Goal: Information Seeking & Learning: Learn about a topic

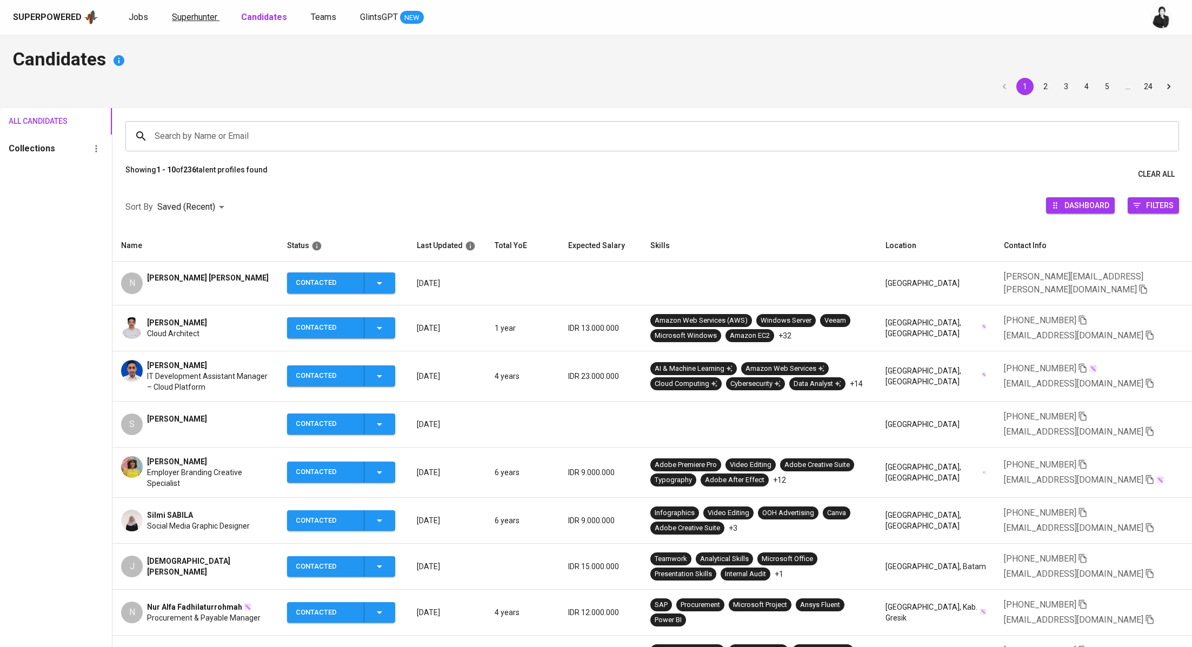
click at [192, 17] on span "Superhunter" at bounding box center [194, 17] width 45 height 10
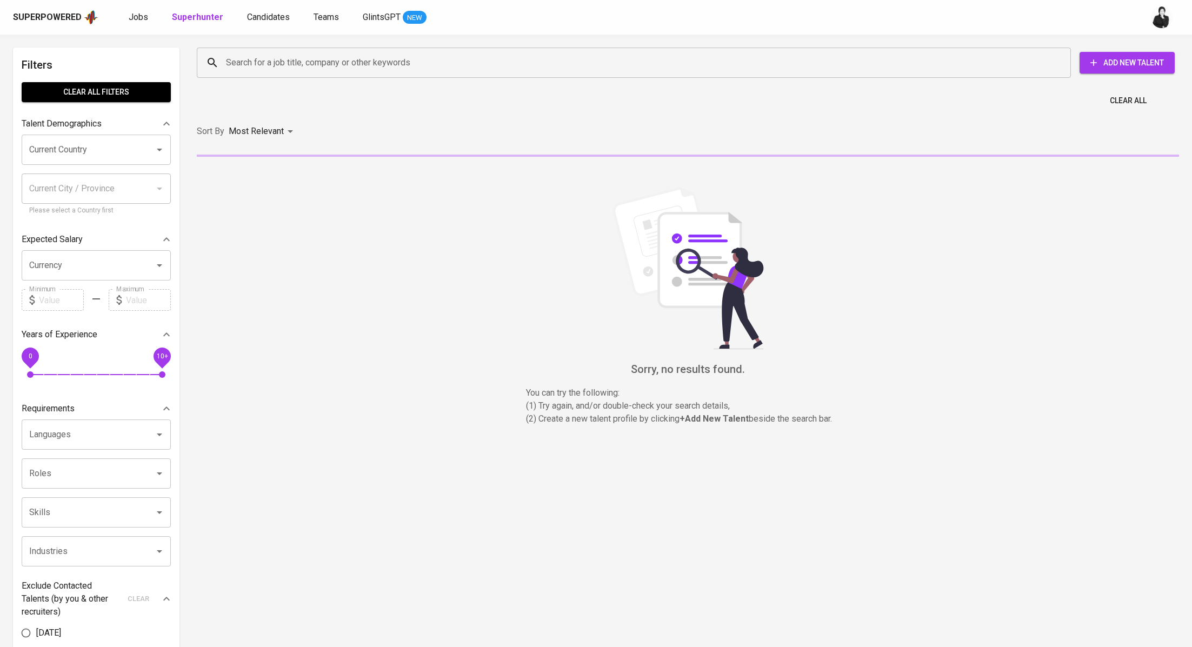
click at [385, 72] on input "Search for a job title, company or other keywords" at bounding box center [636, 62] width 826 height 21
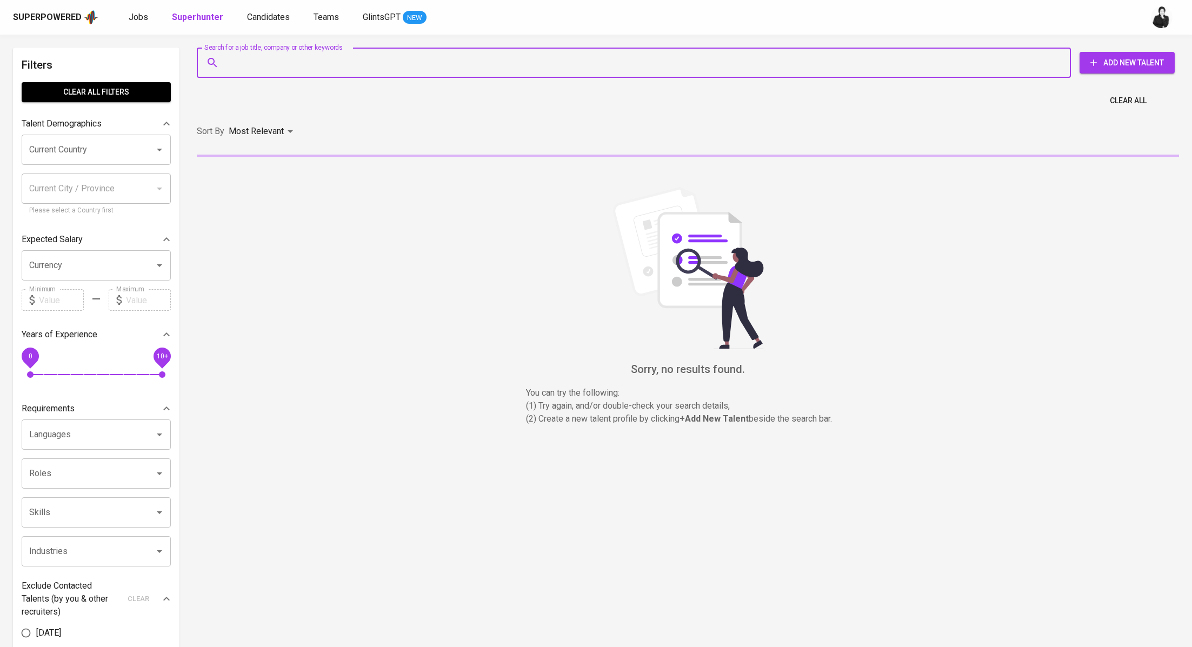
paste input "nitisarakhansa@gmail.com."
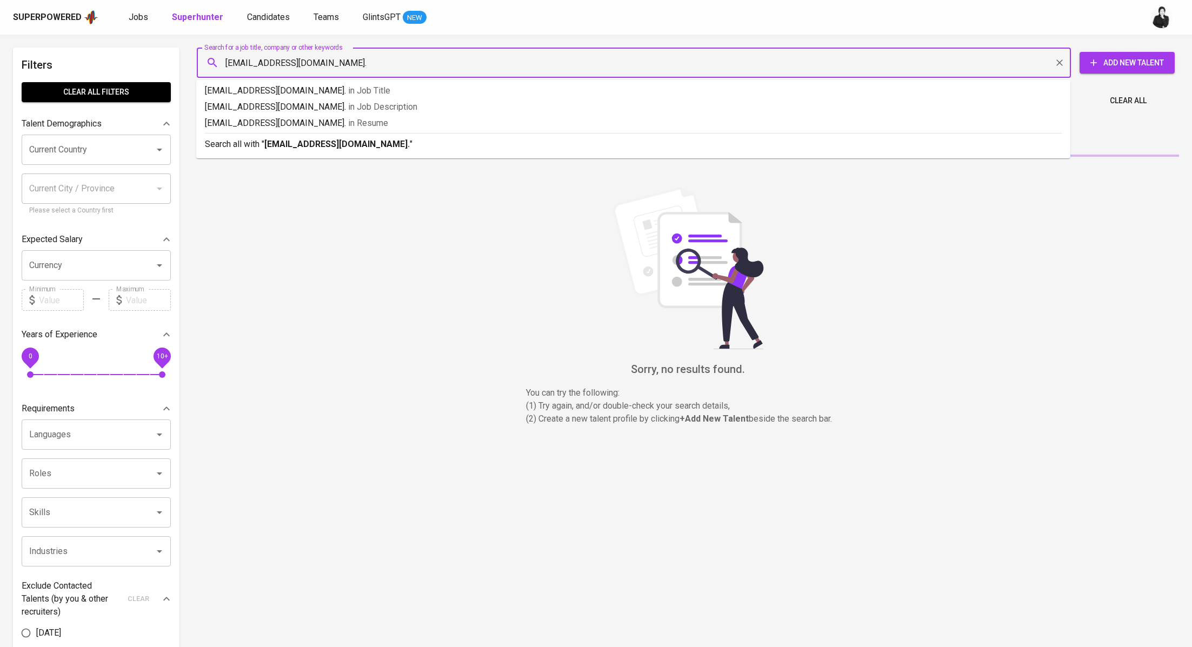
type input "[EMAIL_ADDRESS][DOMAIN_NAME]"
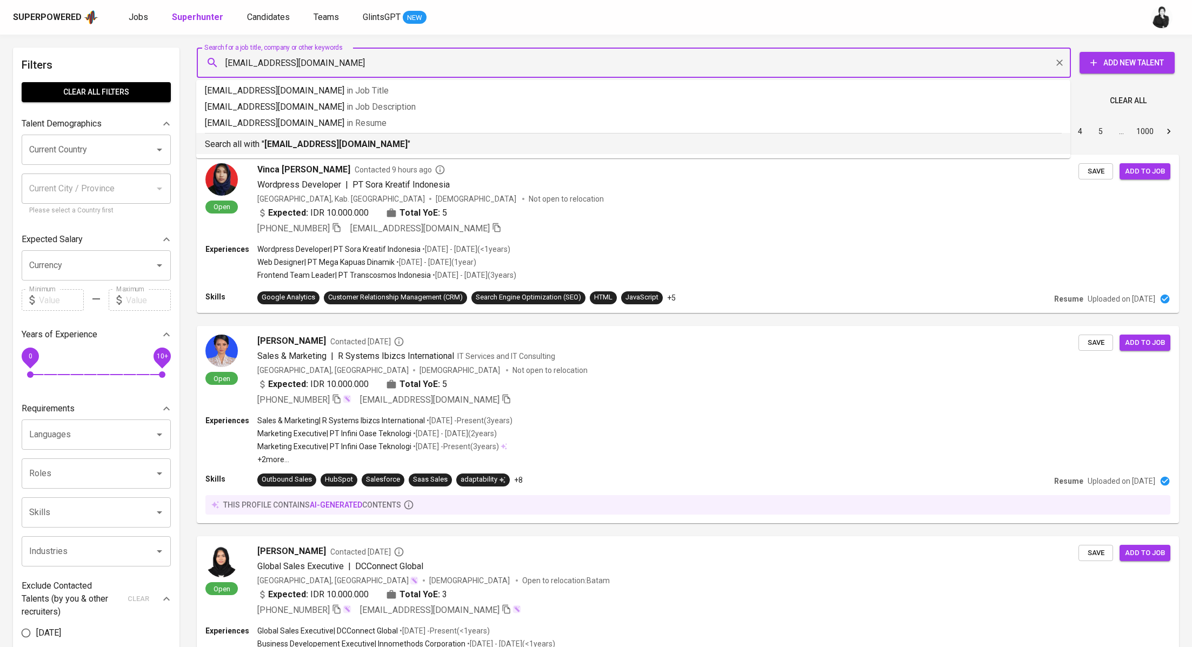
click at [391, 139] on p "Search all with " nitisarakhansa@gmail.com "" at bounding box center [633, 144] width 857 height 13
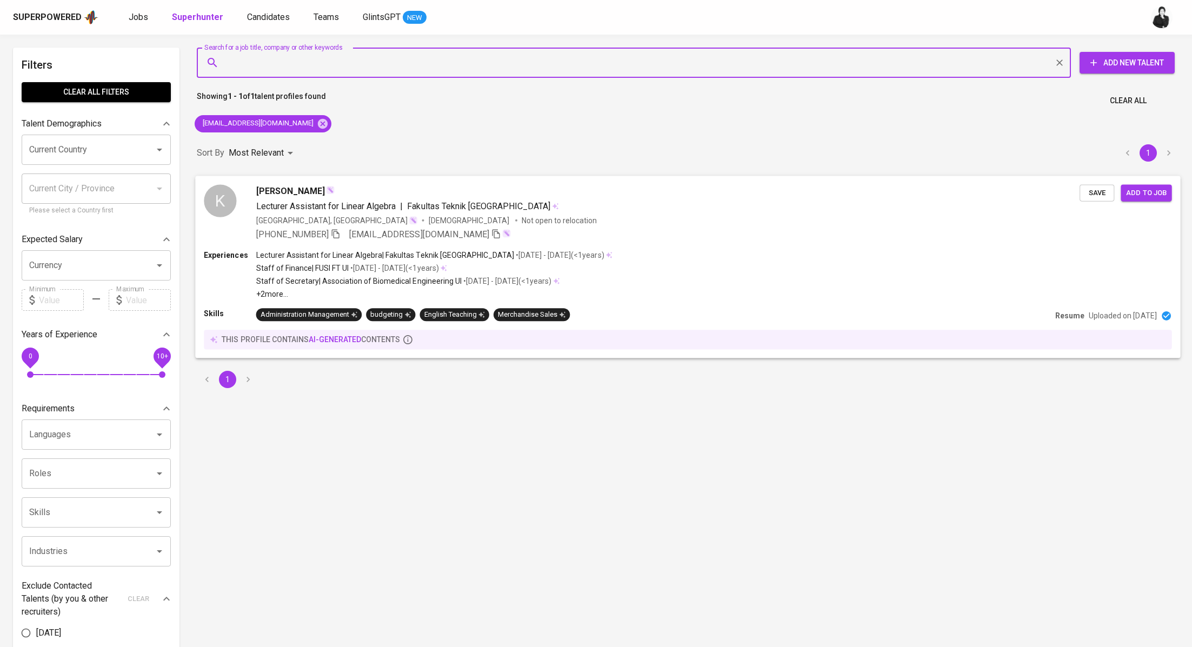
click at [270, 191] on span "[PERSON_NAME]" at bounding box center [290, 190] width 69 height 13
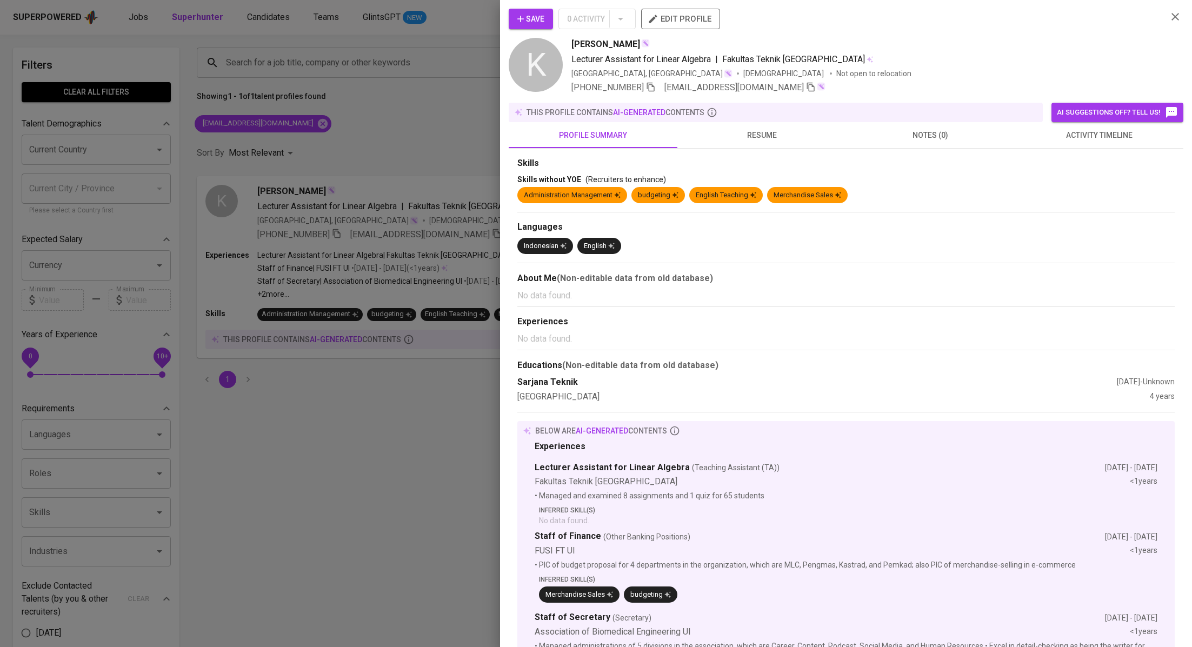
click at [1059, 151] on div "Skills Skills without YOE (Recruiters to enhance) Administration Management bud…" at bounding box center [846, 514] width 675 height 730
click at [1083, 138] on span "activity timeline" at bounding box center [1099, 136] width 156 height 14
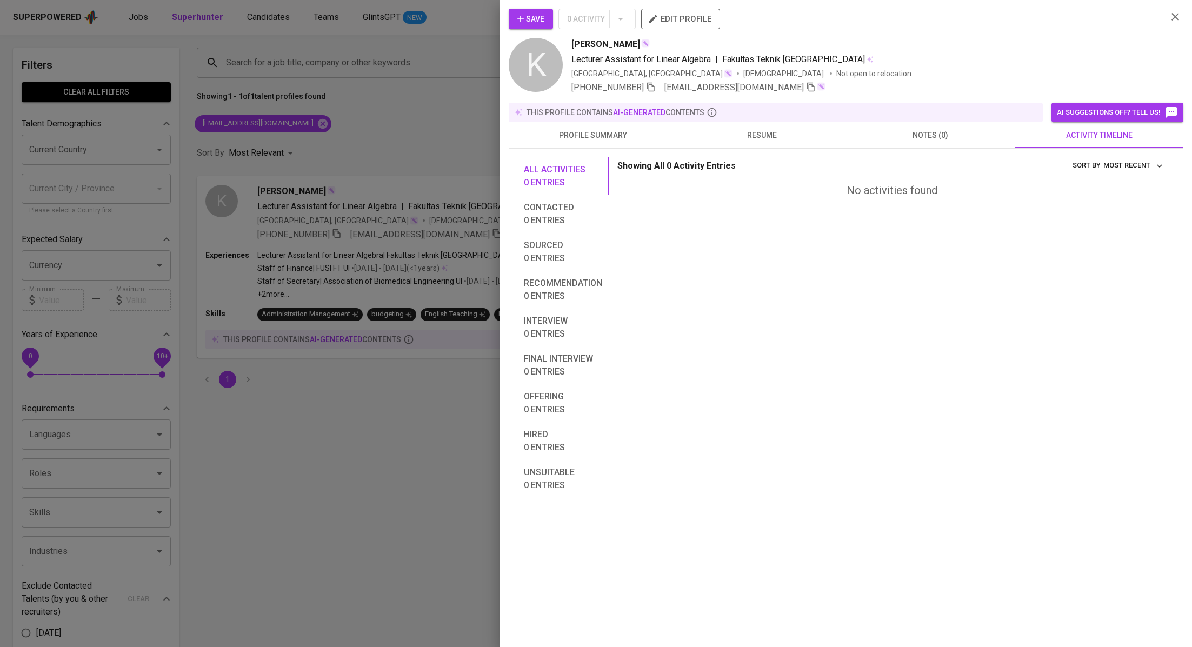
click at [545, 27] on button "Save" at bounding box center [531, 19] width 44 height 21
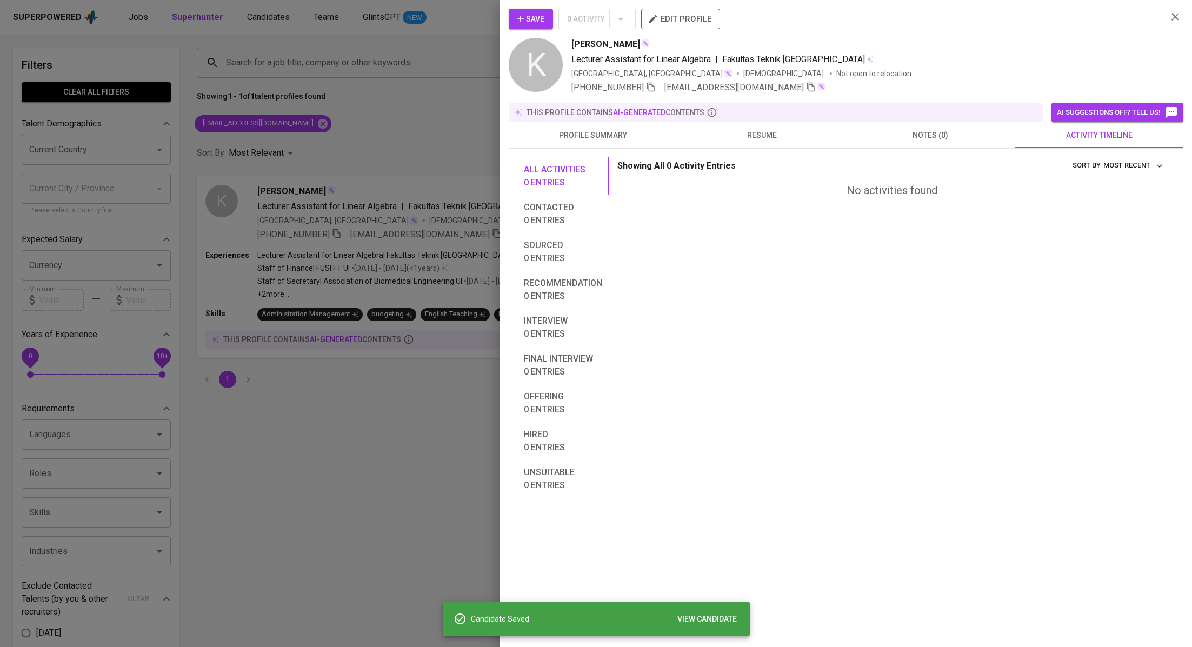
click at [389, 118] on div at bounding box center [596, 323] width 1192 height 647
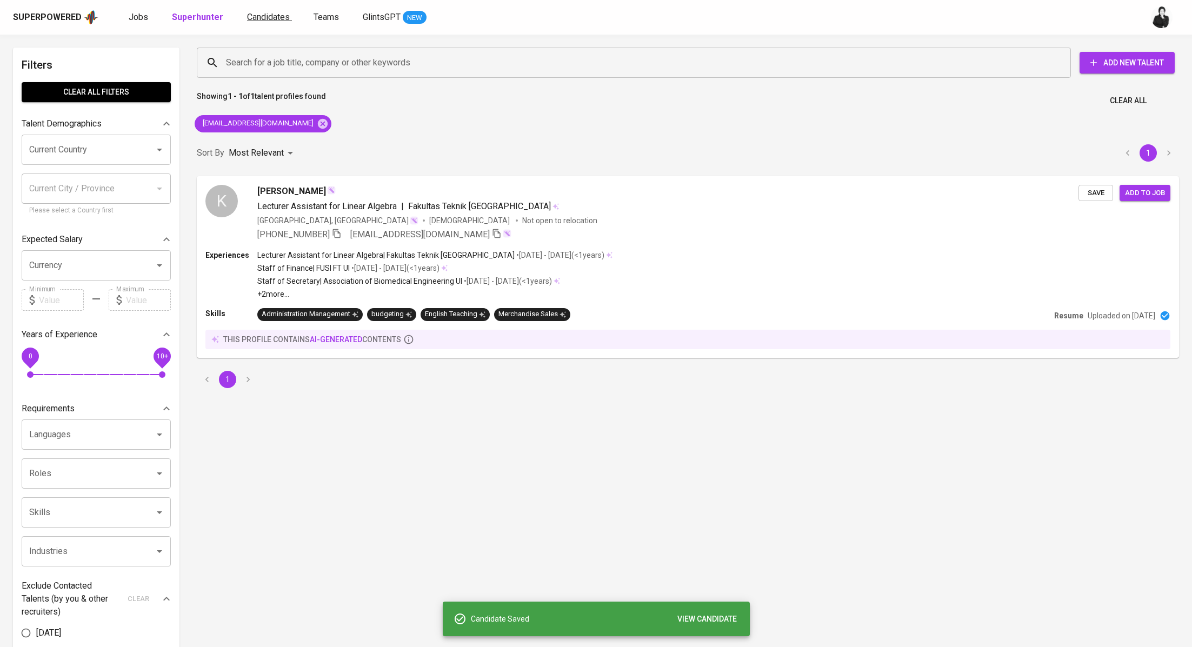
click at [251, 11] on link "Candidates" at bounding box center [269, 18] width 45 height 14
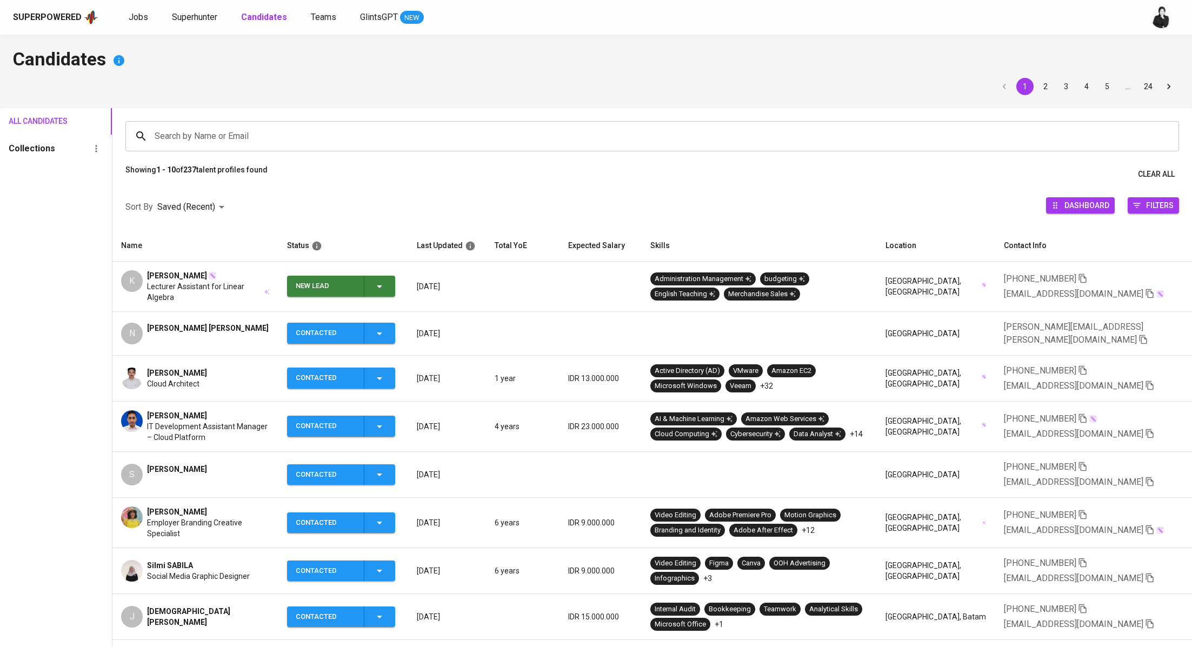
click at [385, 296] on td "New Lead" at bounding box center [343, 287] width 130 height 50
click at [391, 293] on span "New Lead" at bounding box center [340, 286] width 99 height 21
click at [367, 335] on li "Contacted" at bounding box center [346, 331] width 108 height 19
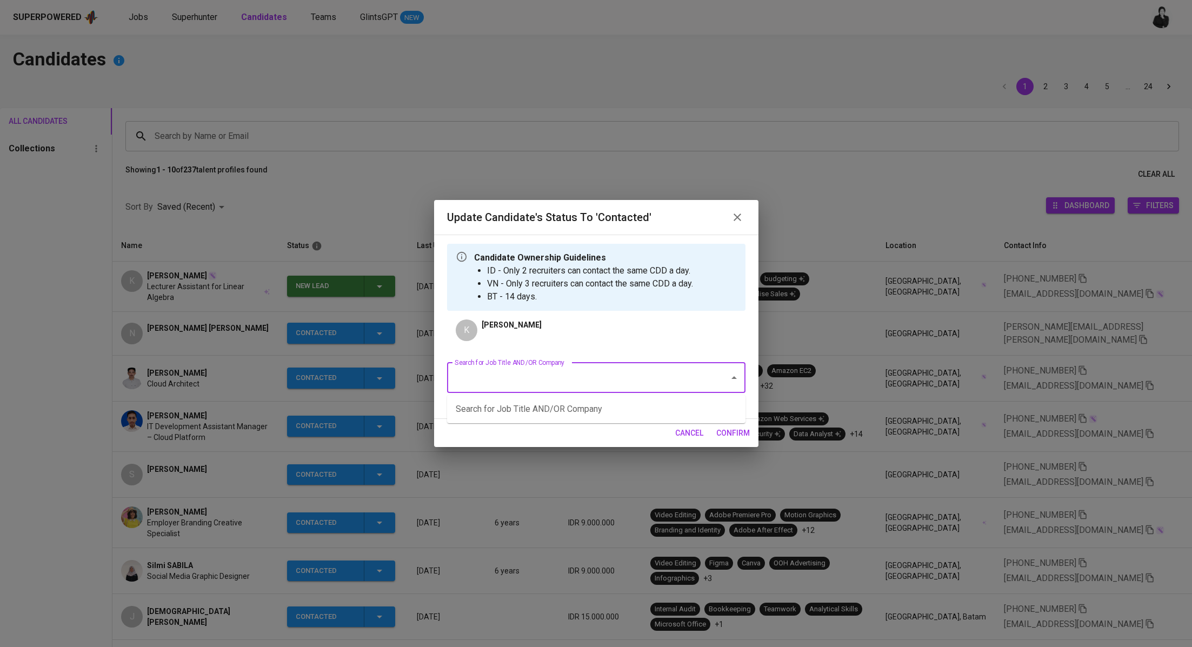
click at [559, 370] on input "Search for Job Title AND/OR Company" at bounding box center [581, 378] width 258 height 21
paste input "Quality Assurance Engineer (Manual)"
click at [617, 405] on li "Quality Assurance Engineer (Manual) - 2 HC (FWD Singapore Pte Ltd)" at bounding box center [596, 408] width 298 height 19
type input "Quality Assurance Engineer (Manual)"
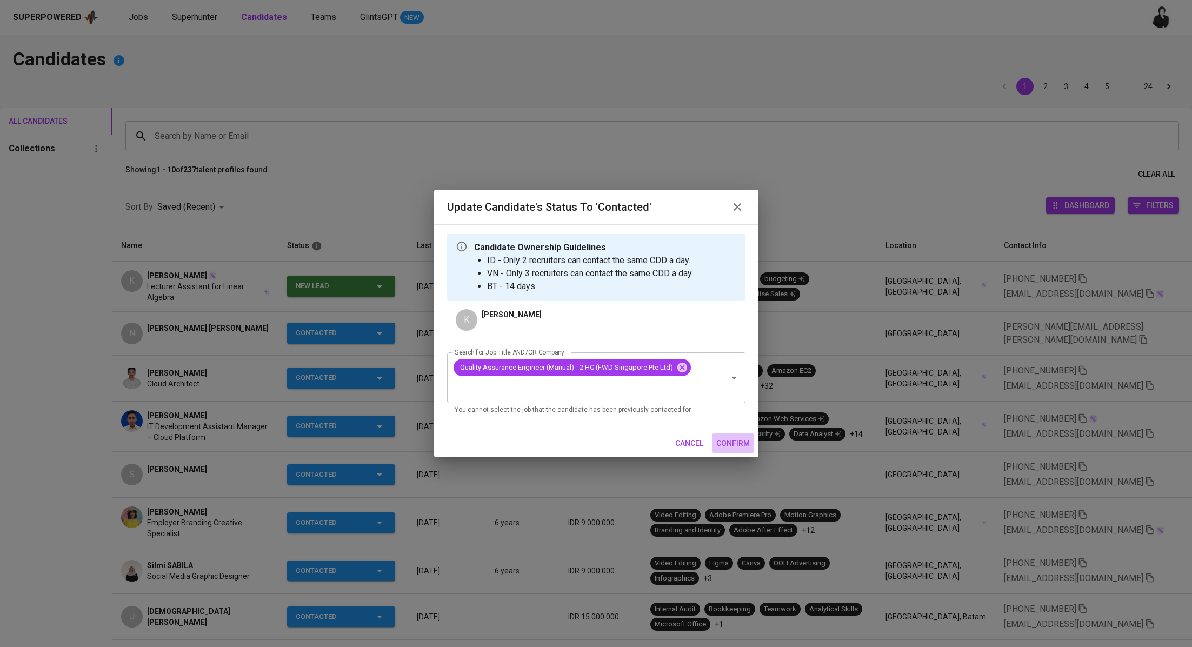
click at [738, 442] on span "confirm" at bounding box center [733, 444] width 34 height 14
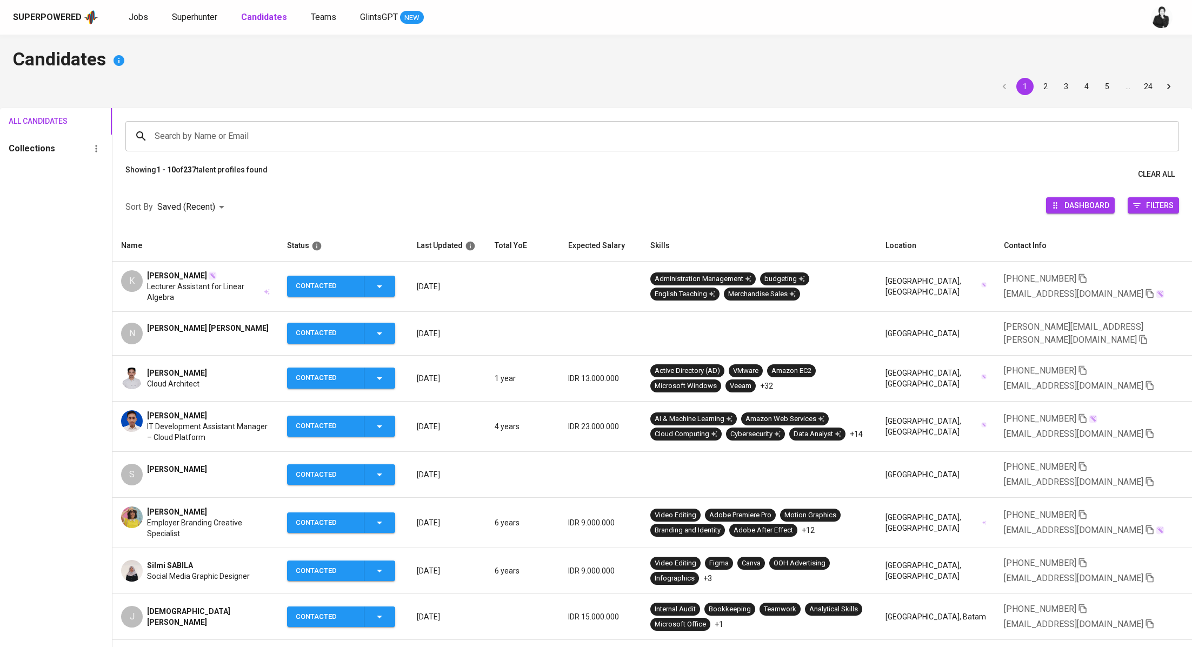
click at [190, 272] on span "[PERSON_NAME]" at bounding box center [177, 275] width 60 height 11
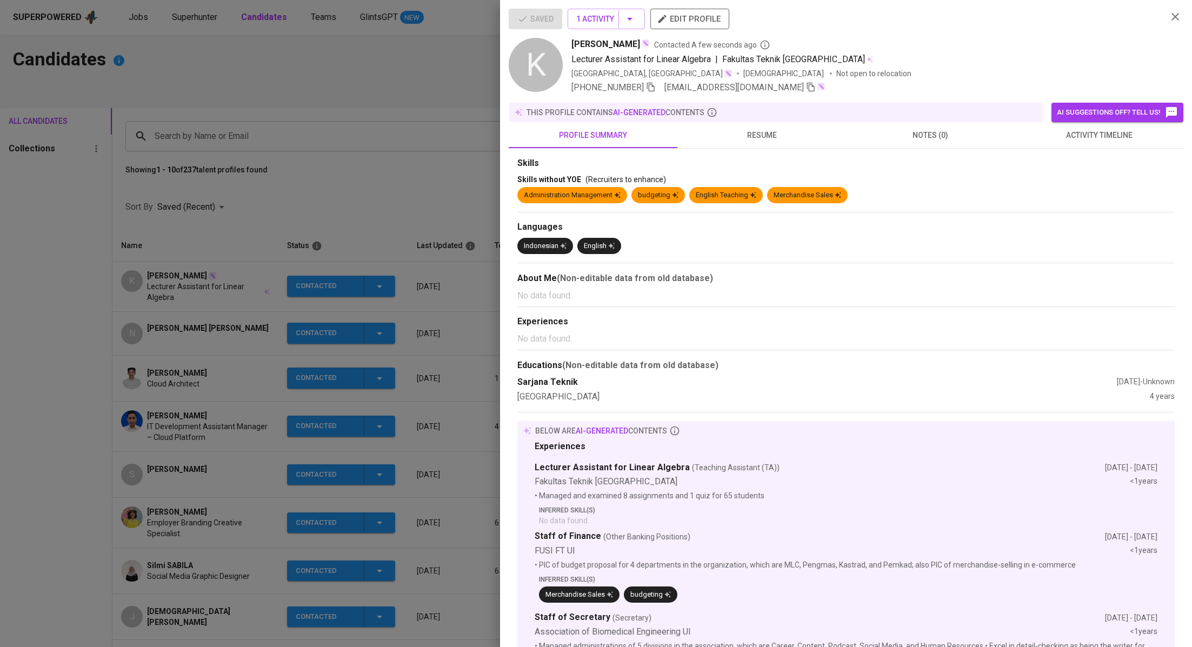
click at [395, 78] on div at bounding box center [596, 323] width 1192 height 647
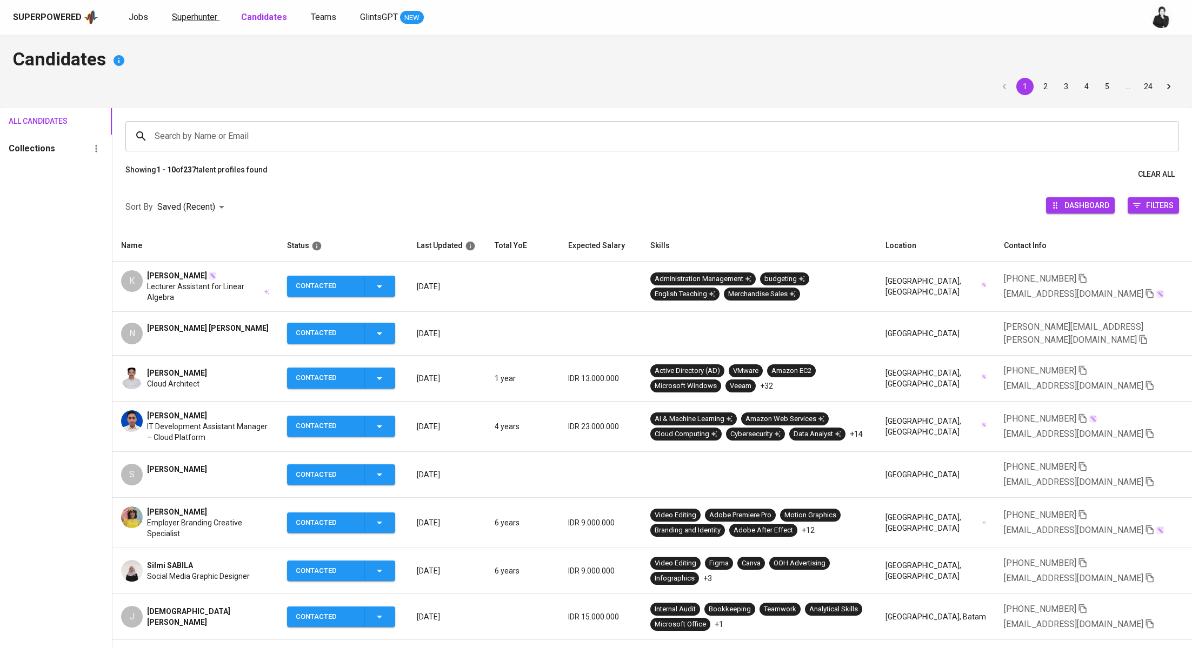
click at [197, 23] on link "Superhunter" at bounding box center [196, 18] width 48 height 14
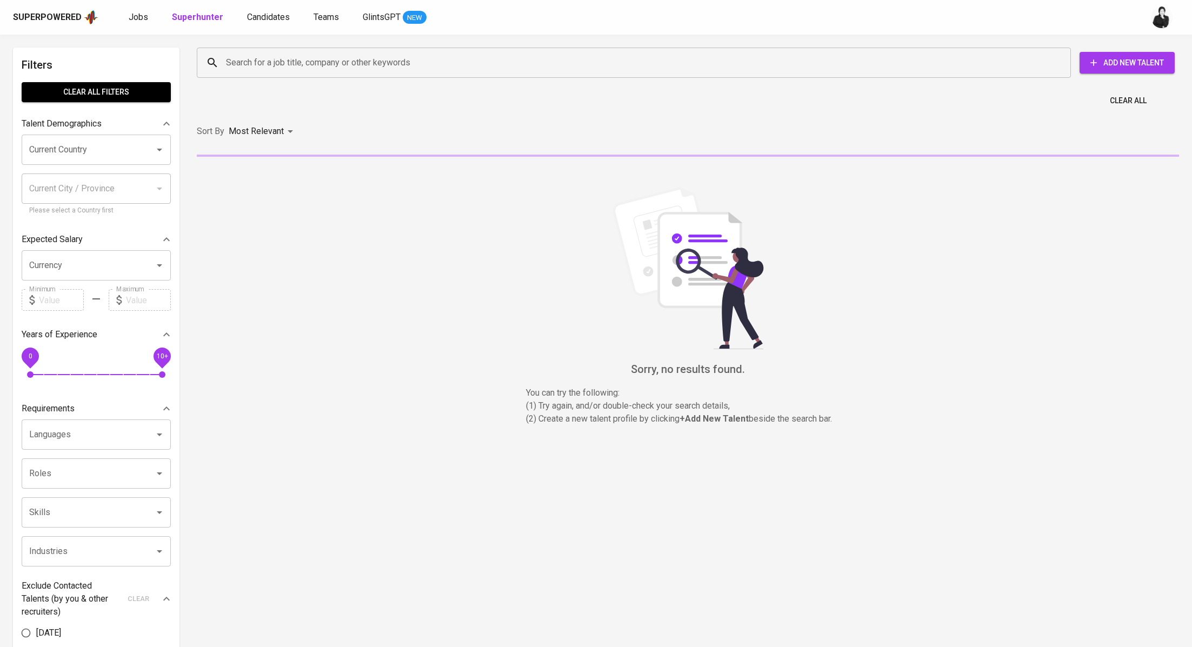
click at [266, 63] on input "Search for a job title, company or other keywords" at bounding box center [636, 62] width 826 height 21
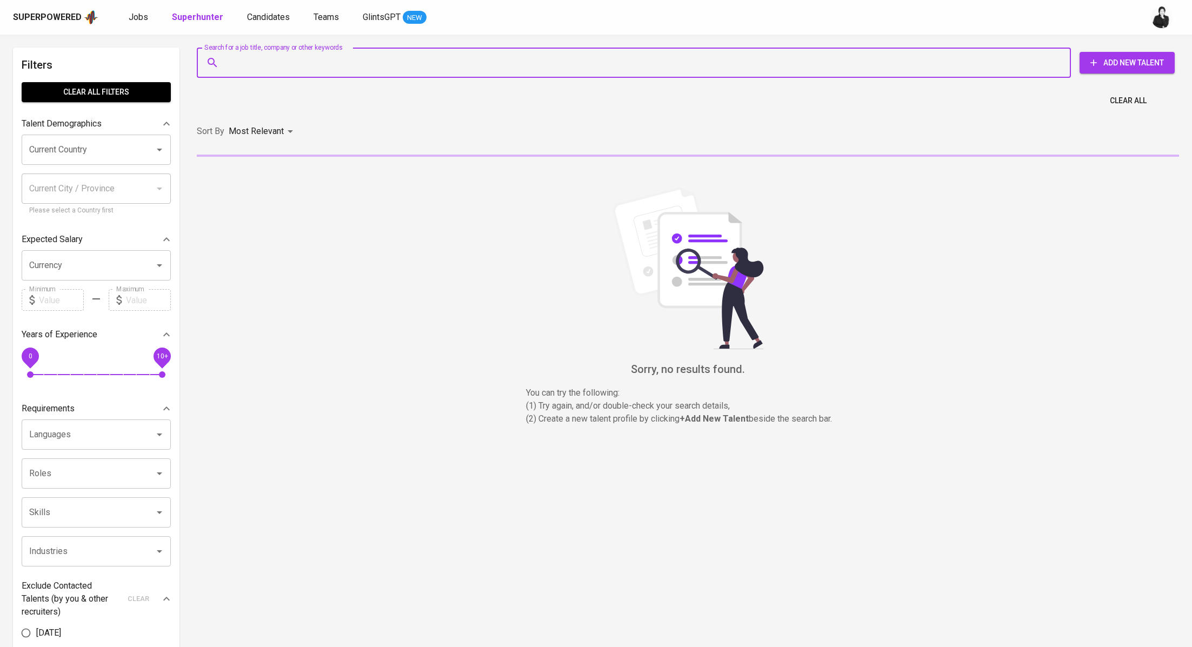
paste input "maju.tampubolon@gmail.com"
type input "maju.tampubolon@gmail.com"
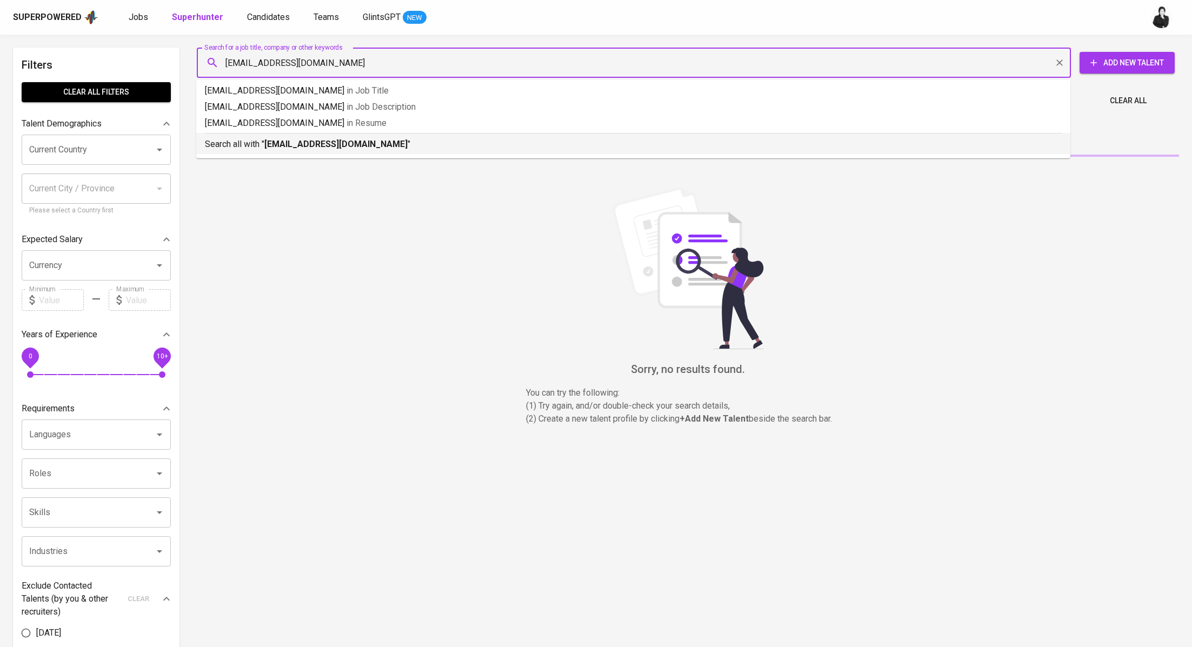
click at [269, 151] on li "Search all with " maju.tampubolon@gmail.com "" at bounding box center [633, 143] width 874 height 21
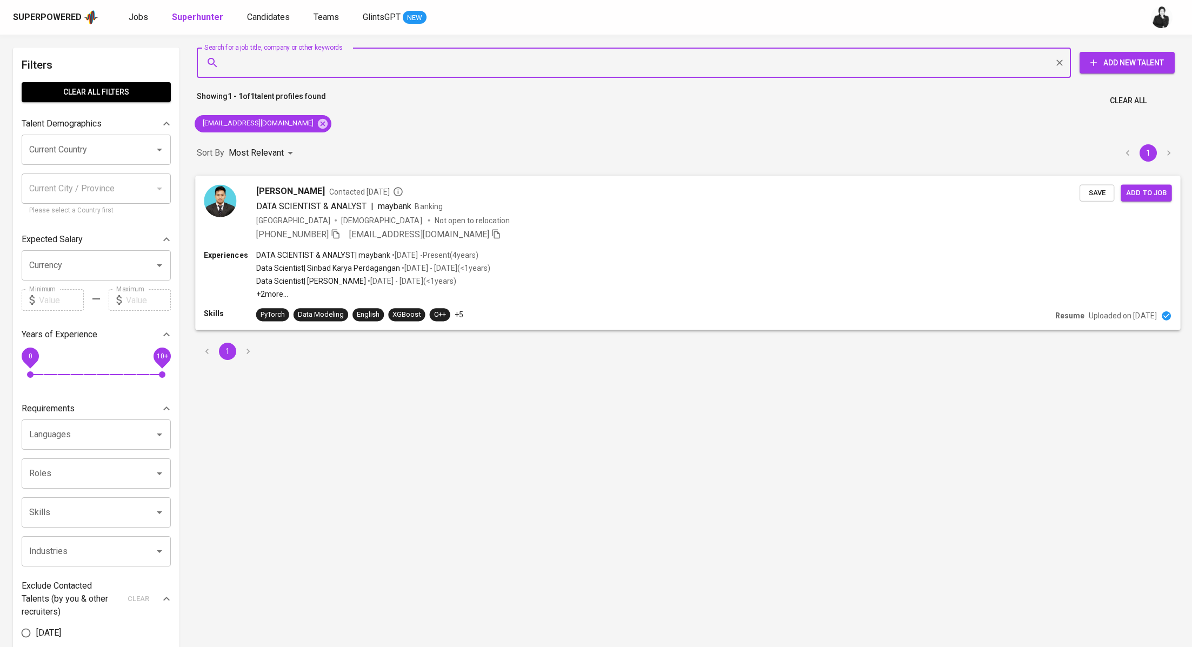
click at [326, 184] on div "Maju Sumanto Contacted 6 months ago DATA SCIENTIST & ANALYST | maybank Banking …" at bounding box center [687, 213] width 985 height 74
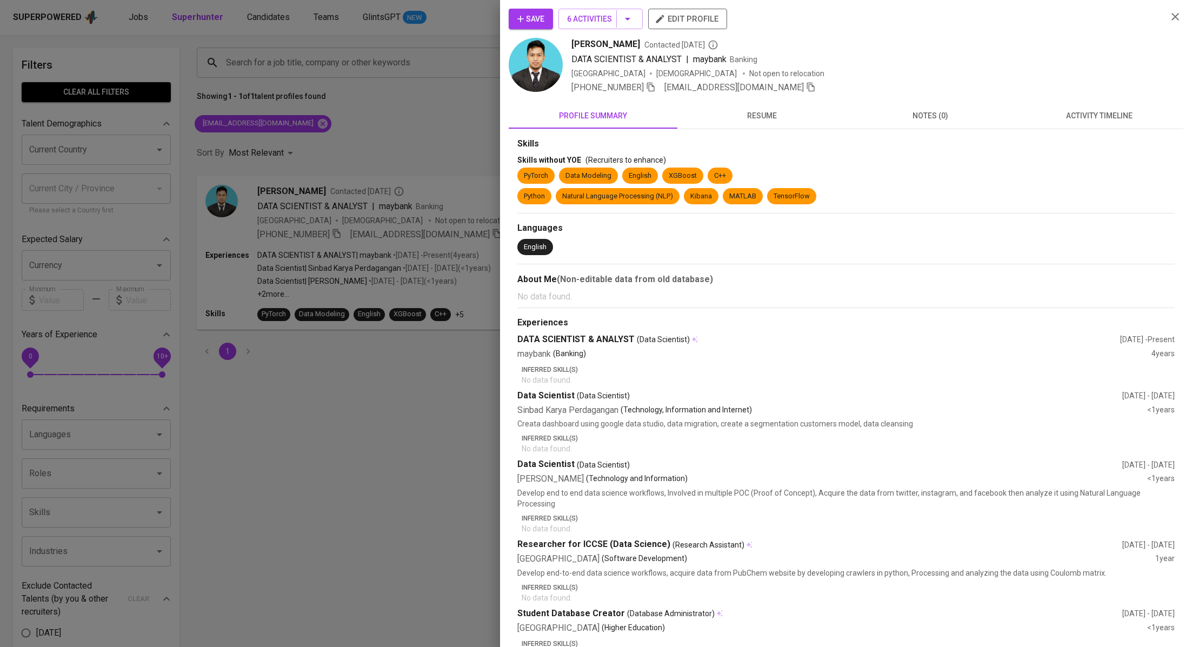
click at [1058, 115] on span "activity timeline" at bounding box center [1099, 116] width 156 height 14
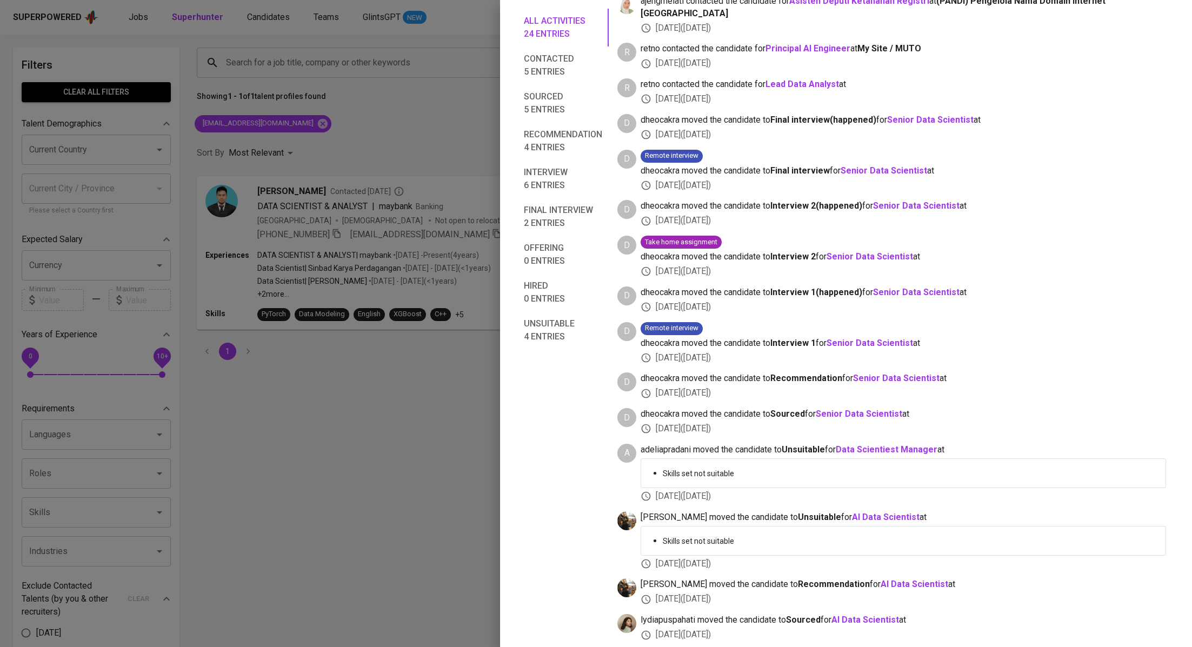
scroll to position [543, 0]
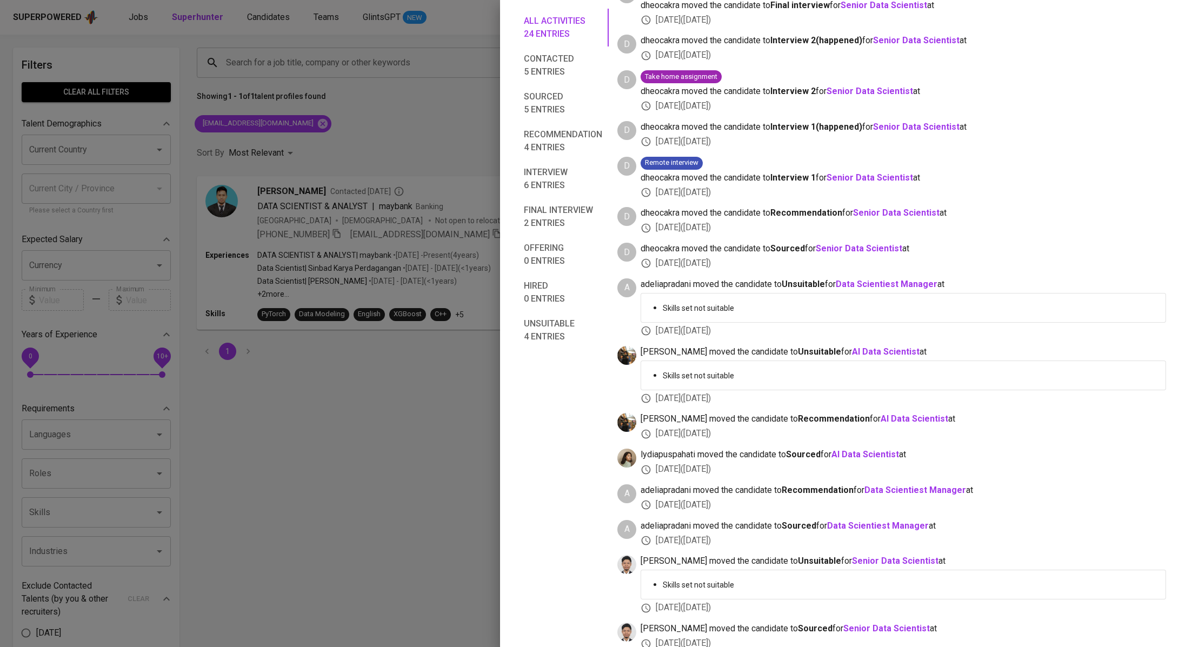
click at [368, 112] on div at bounding box center [596, 323] width 1192 height 647
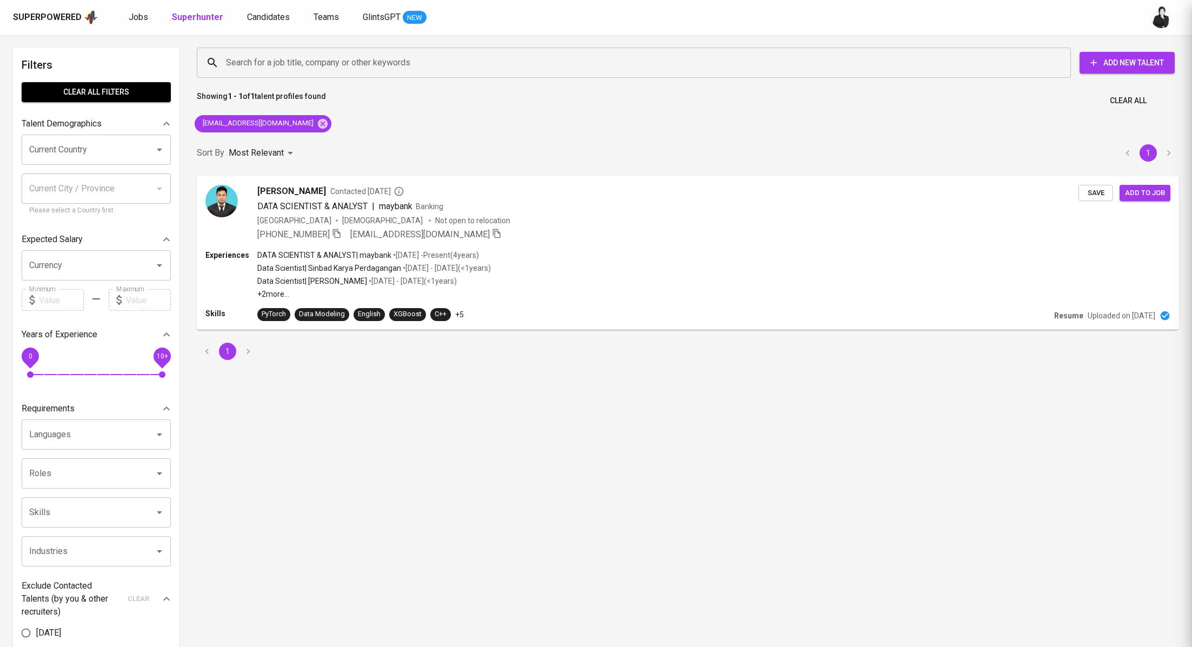
scroll to position [0, 0]
click at [318, 121] on icon at bounding box center [323, 123] width 10 height 10
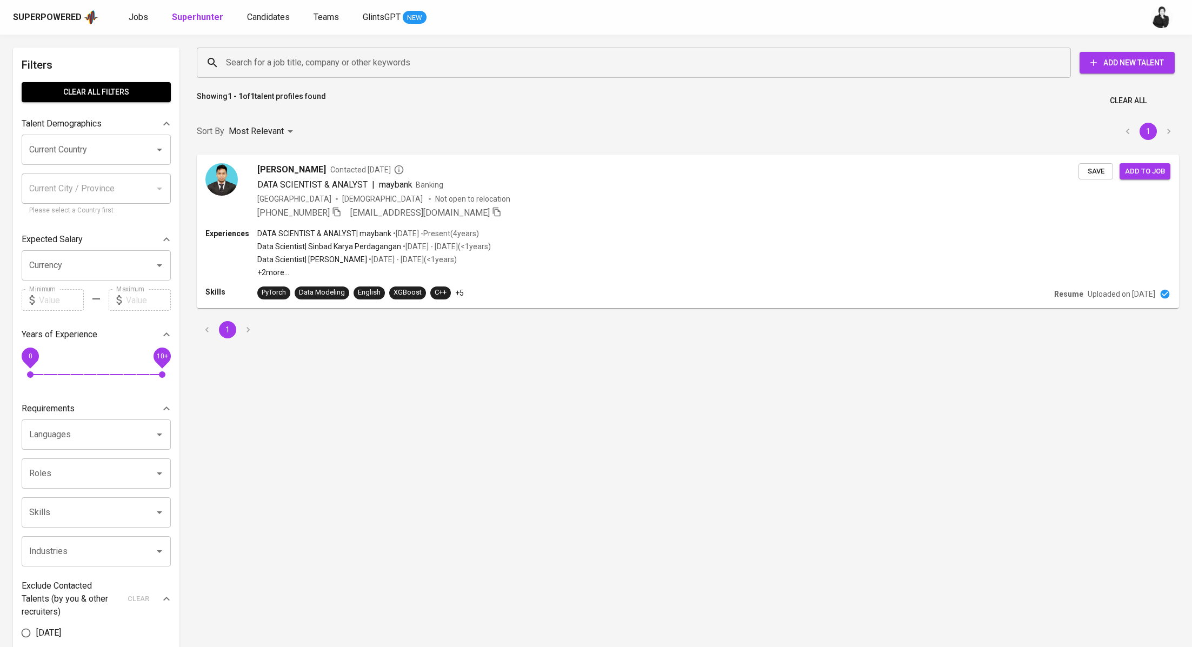
click at [365, 49] on div "Search for a job title, company or other keywords" at bounding box center [634, 63] width 874 height 30
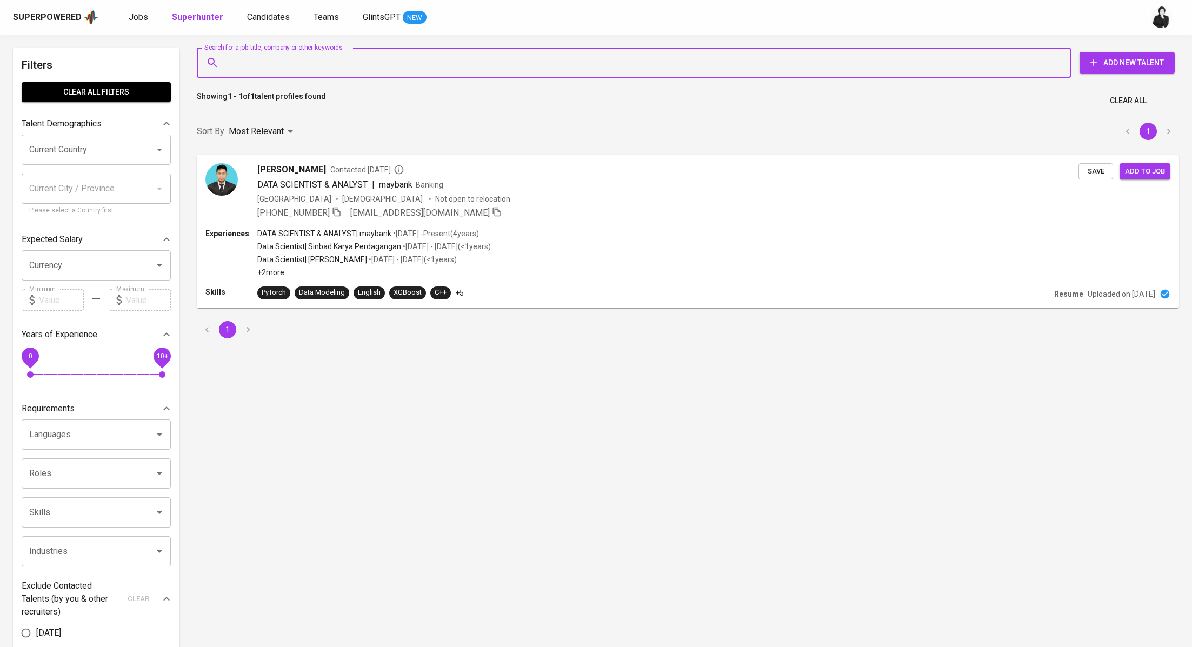
paste input "[EMAIL_ADDRESS][DOMAIN_NAME]"
type input "[EMAIL_ADDRESS][DOMAIN_NAME]"
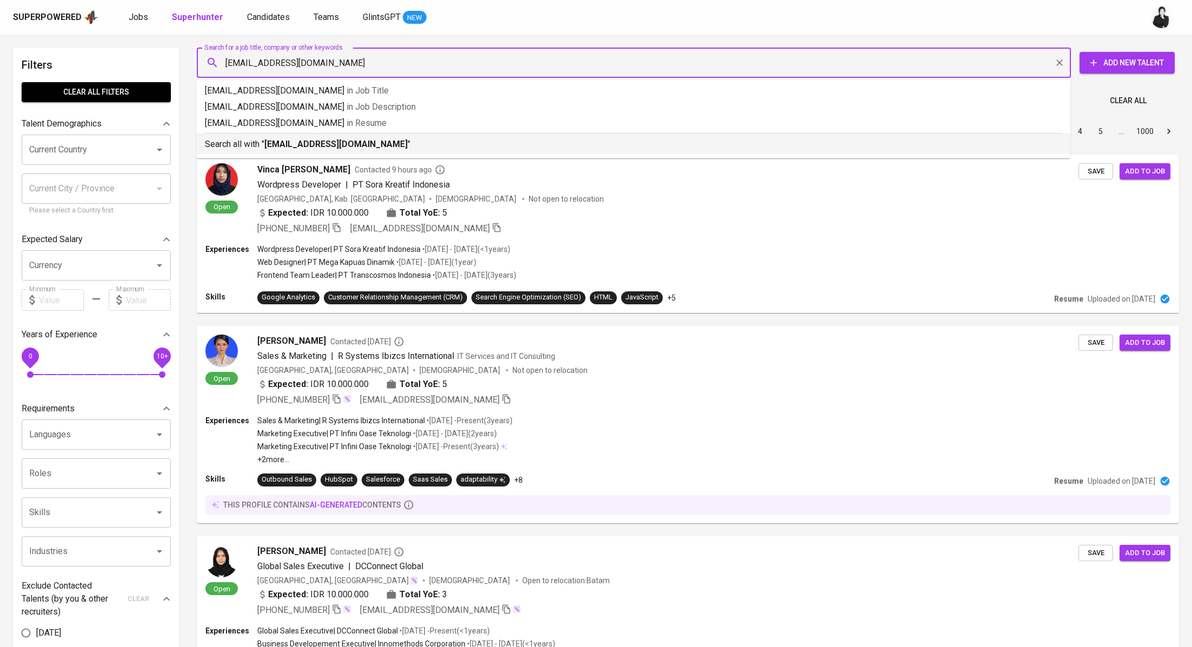
click at [374, 139] on p "Search all with " denniesatria@gmail.com "" at bounding box center [633, 144] width 857 height 13
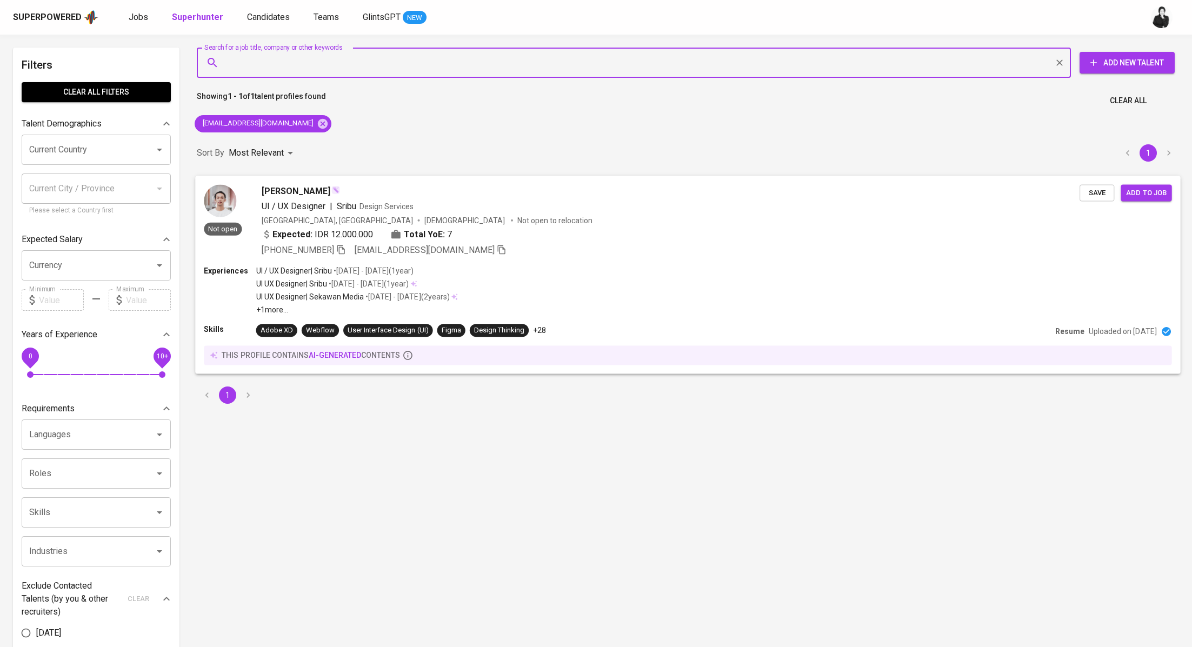
click at [289, 195] on span "[PERSON_NAME]" at bounding box center [296, 190] width 69 height 13
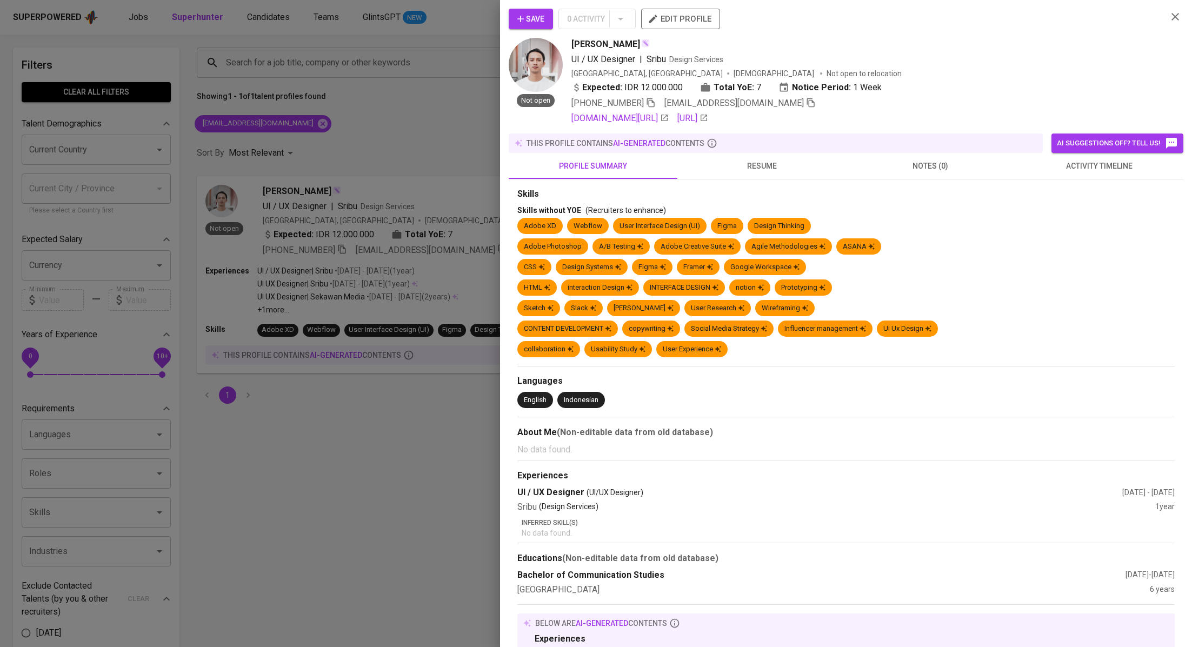
click at [1070, 164] on span "activity timeline" at bounding box center [1099, 166] width 156 height 14
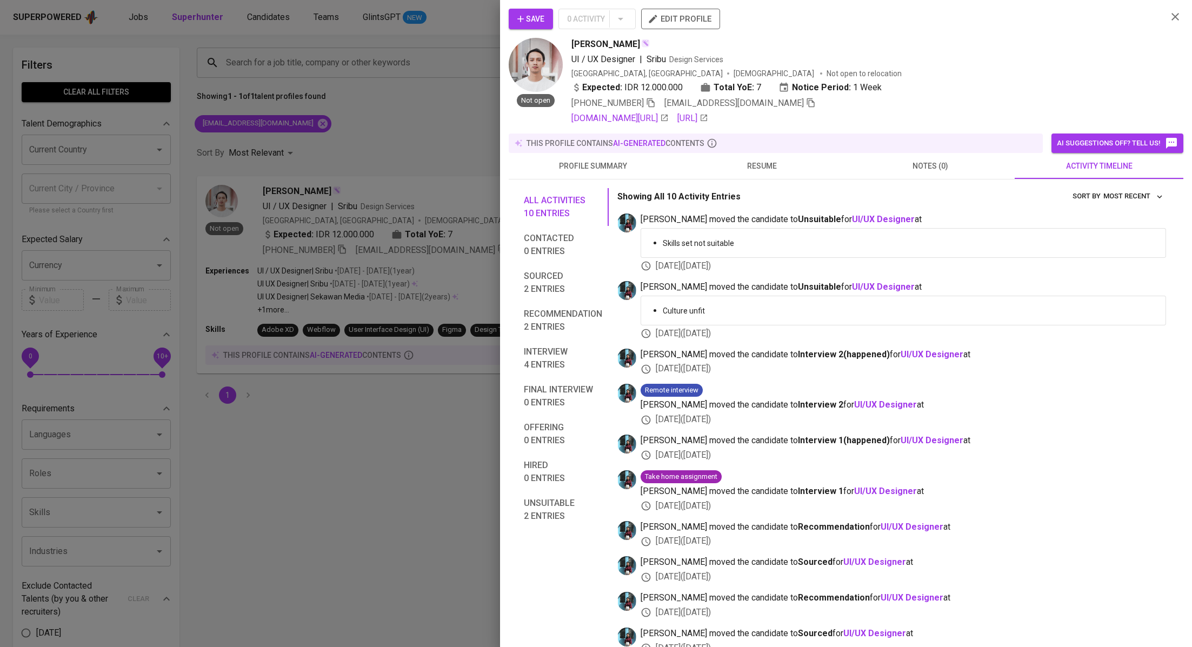
scroll to position [16, 0]
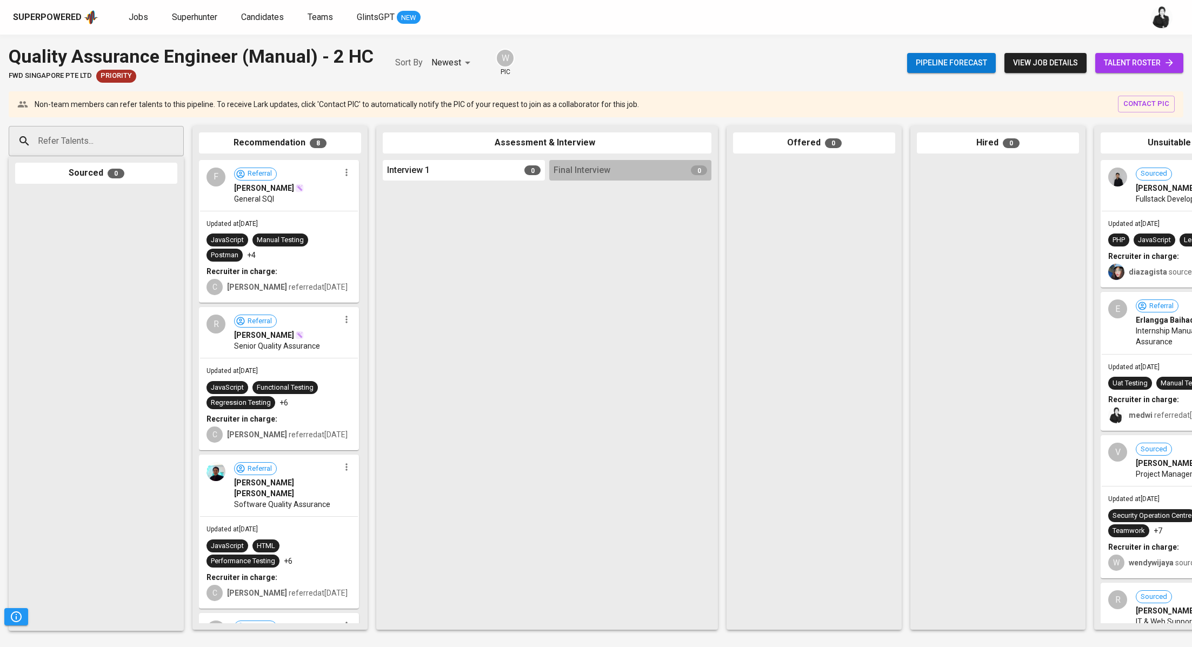
click at [1115, 65] on span "talent roster" at bounding box center [1139, 63] width 71 height 14
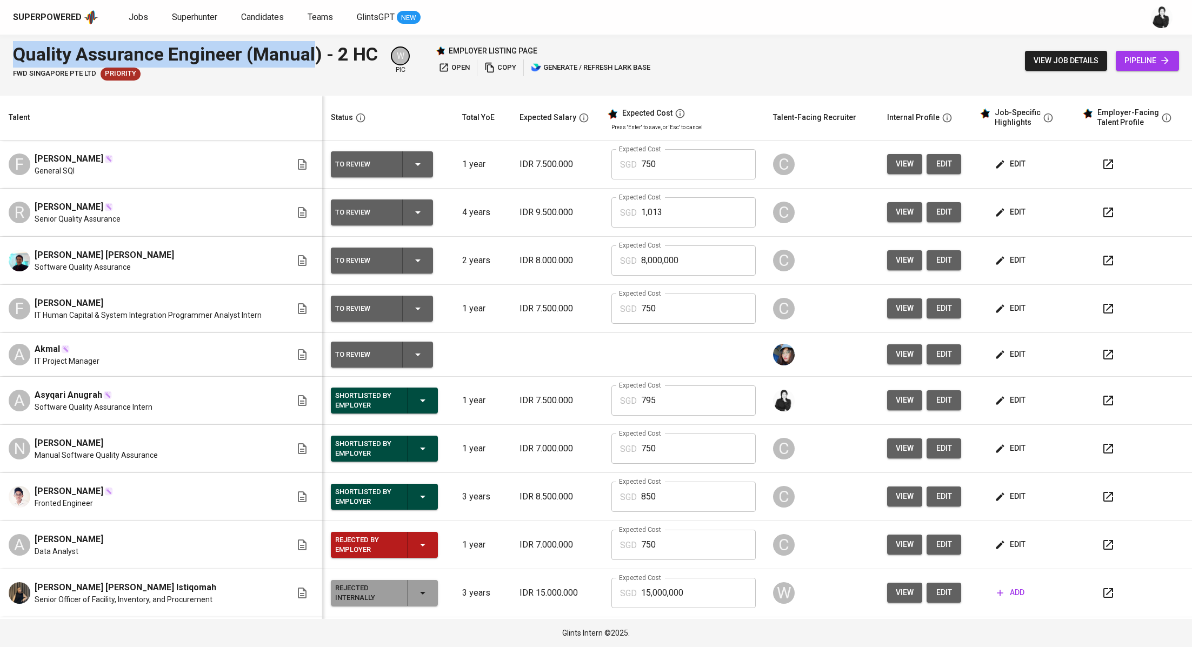
drag, startPoint x: 2, startPoint y: 55, endPoint x: 312, endPoint y: 42, distance: 310.5
click at [312, 42] on div "Quality Assurance Engineer (Manual) - 2 HC FWD Singapore Pte Ltd Priority W pic…" at bounding box center [596, 61] width 1192 height 52
copy div "Quality Assurance Engineer (Manual)"
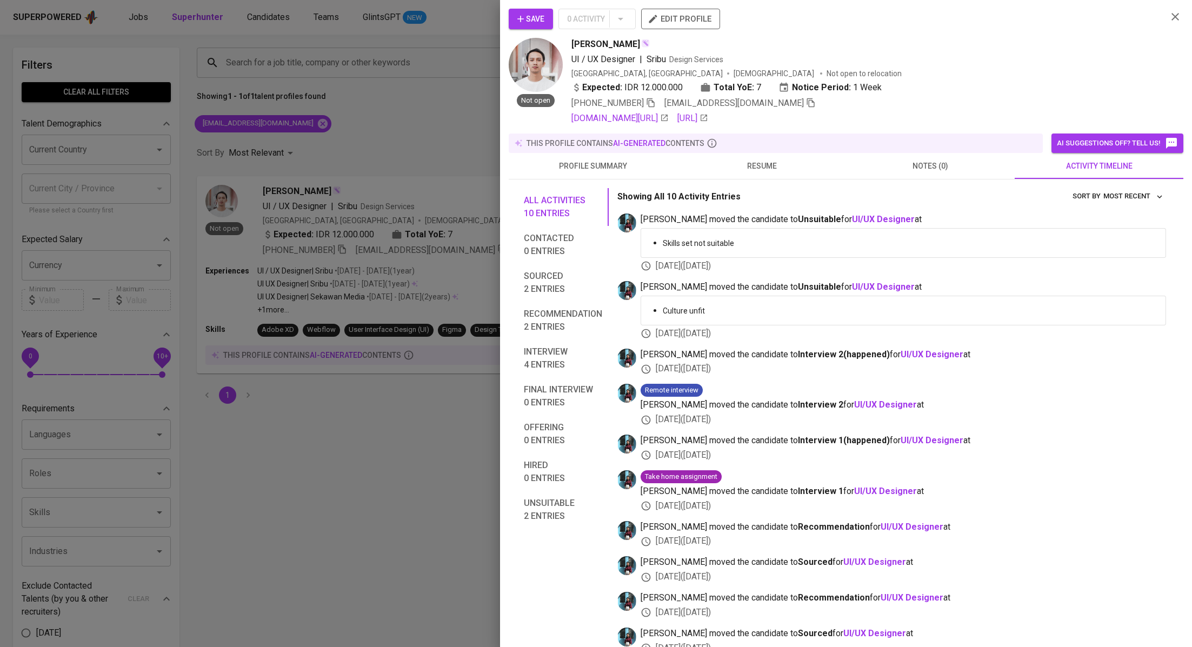
click at [451, 170] on div at bounding box center [596, 323] width 1192 height 647
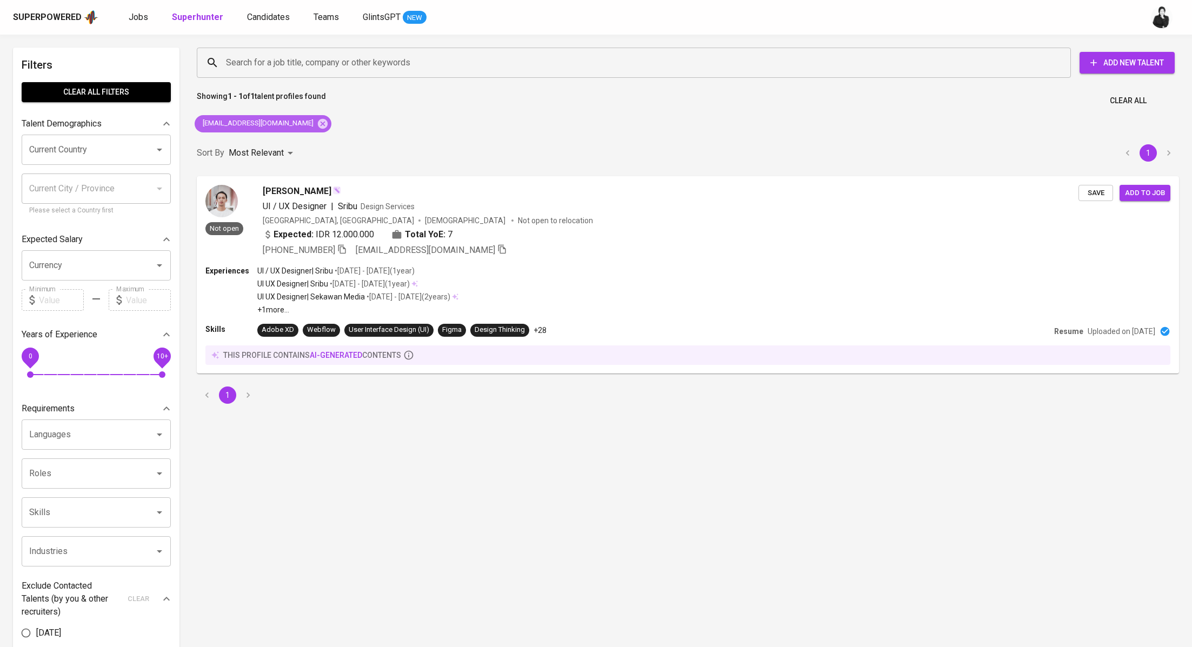
click at [296, 123] on div "[EMAIL_ADDRESS][DOMAIN_NAME]" at bounding box center [263, 123] width 137 height 17
click at [317, 123] on icon at bounding box center [323, 124] width 12 height 12
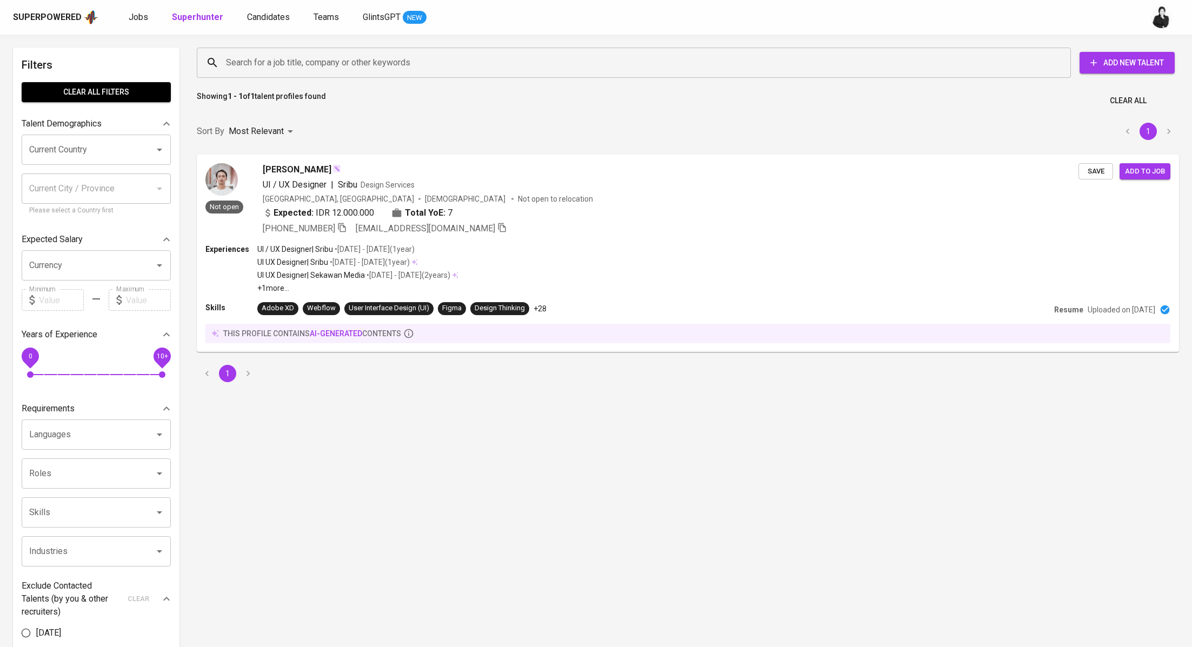
click at [371, 56] on input "Search for a job title, company or other keywords" at bounding box center [636, 62] width 826 height 21
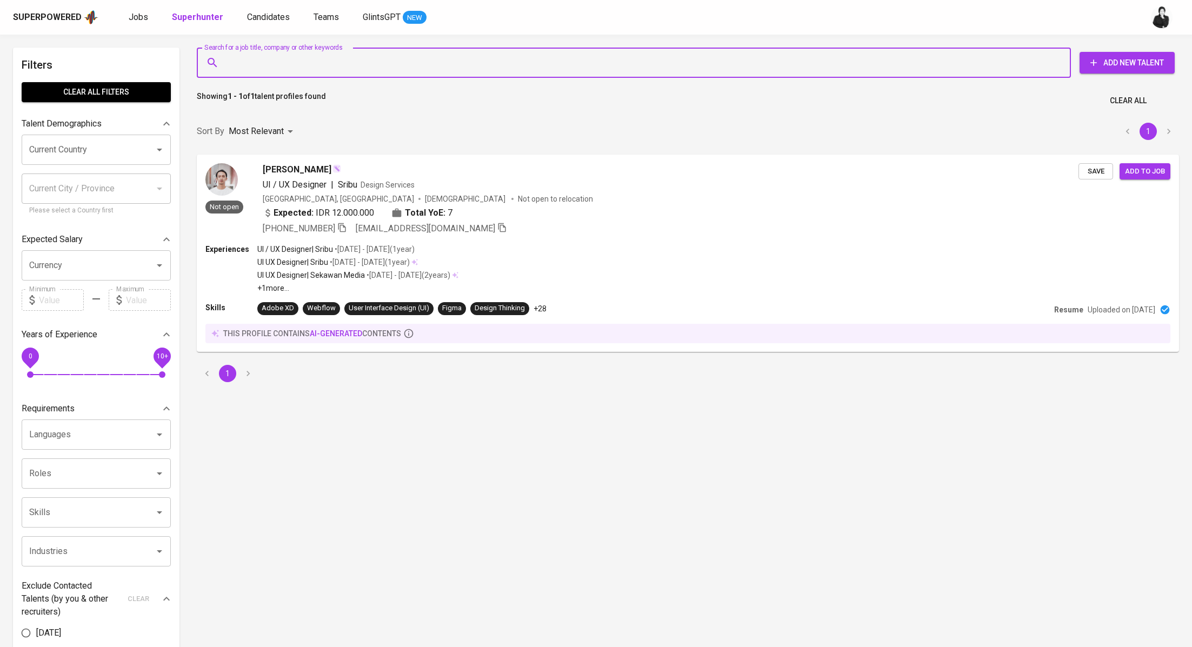
paste input "[EMAIL_ADDRESS][DOMAIN_NAME]"
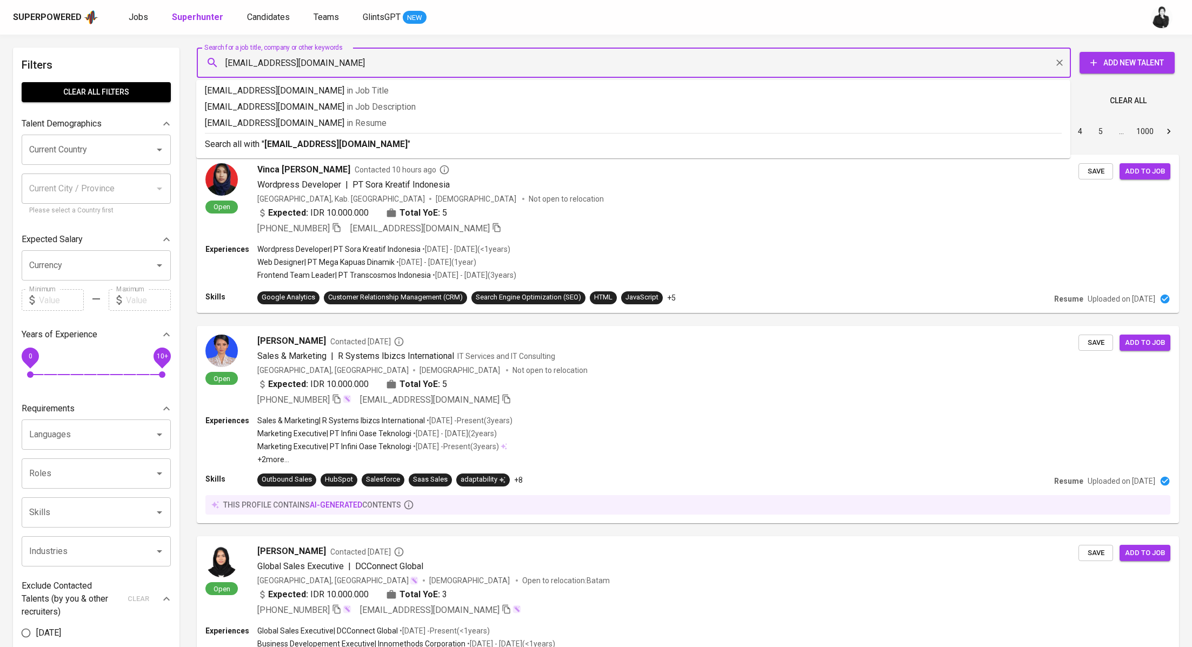
type input "[EMAIL_ADDRESS][DOMAIN_NAME]"
click at [351, 149] on b "[EMAIL_ADDRESS][DOMAIN_NAME]" at bounding box center [335, 144] width 143 height 10
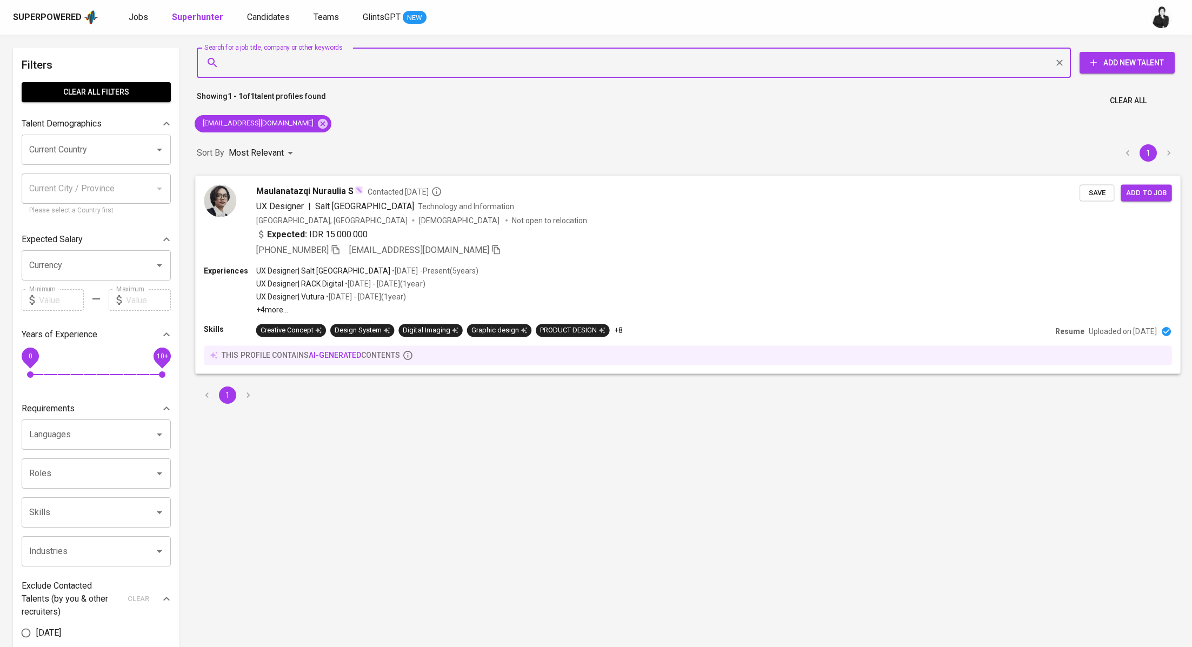
click at [316, 190] on span "Maulanatazqi Nuraulia S" at bounding box center [305, 190] width 98 height 13
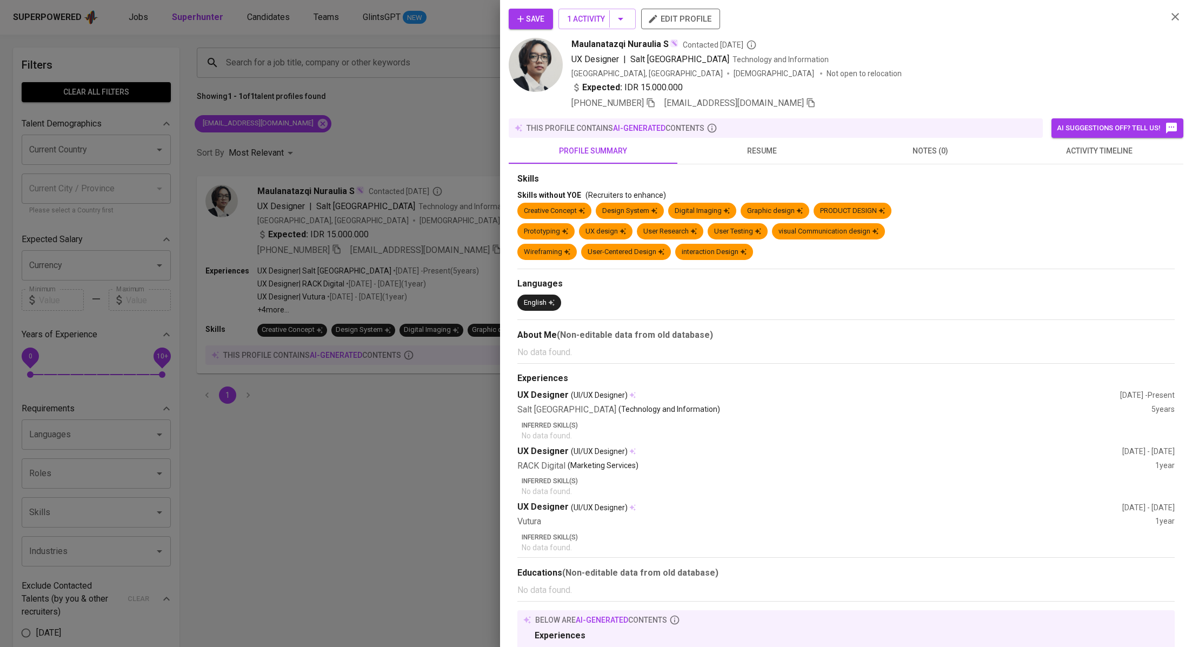
click at [1090, 148] on span "activity timeline" at bounding box center [1099, 151] width 156 height 14
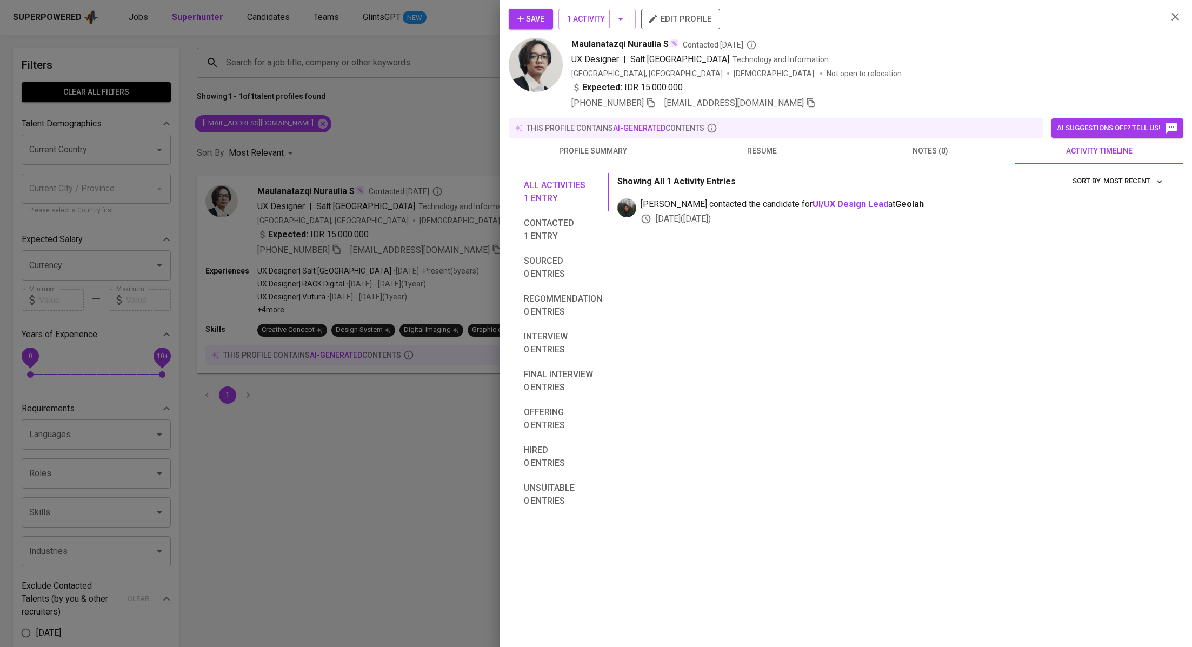
click at [545, 23] on button "Save" at bounding box center [531, 19] width 44 height 21
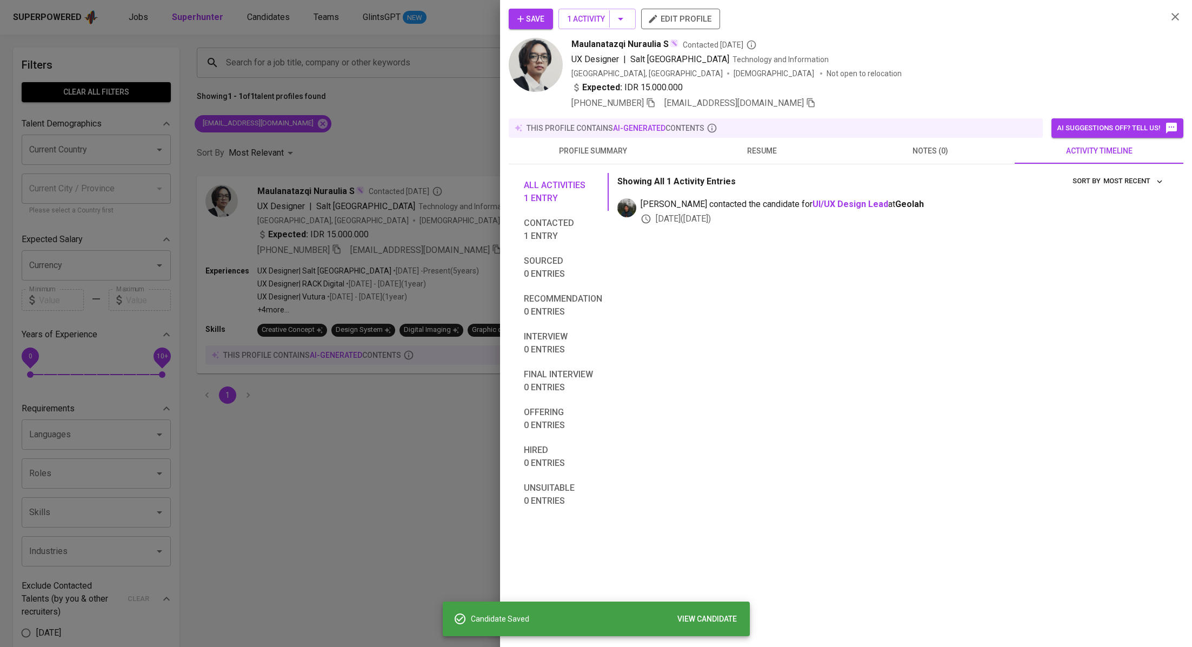
click at [379, 104] on div at bounding box center [596, 323] width 1192 height 647
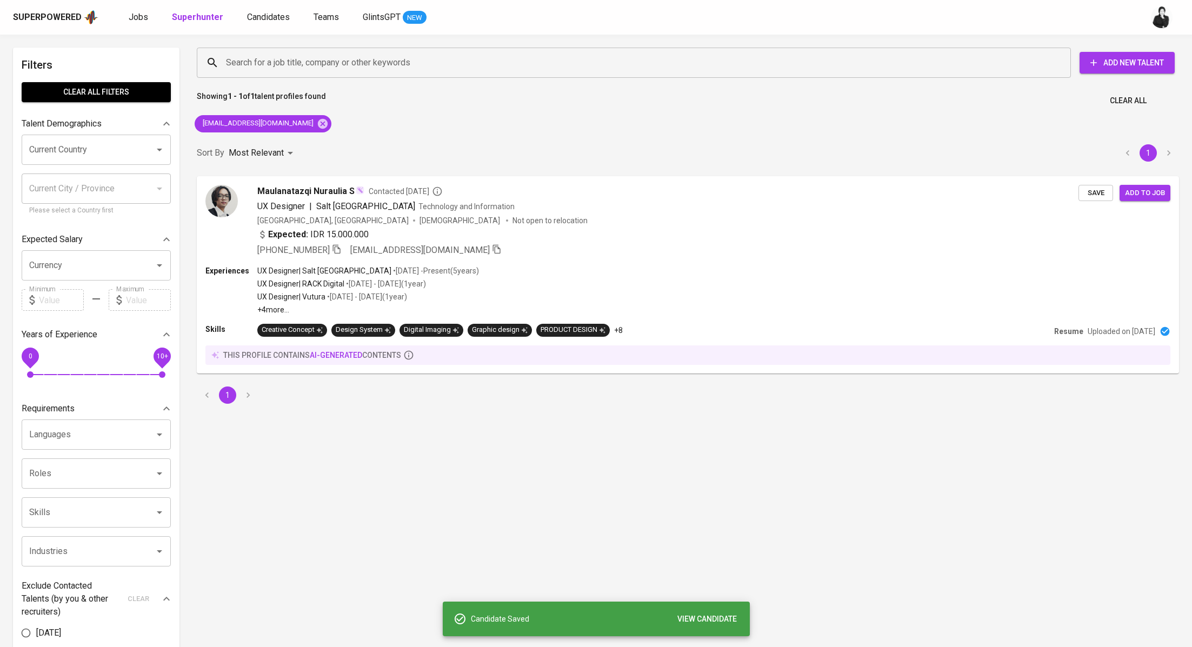
click at [276, 24] on div "Superpowered Jobs Superhunter Candidates Teams GlintsGPT NEW" at bounding box center [578, 17] width 1131 height 16
click at [277, 21] on span "Candidates" at bounding box center [268, 17] width 43 height 10
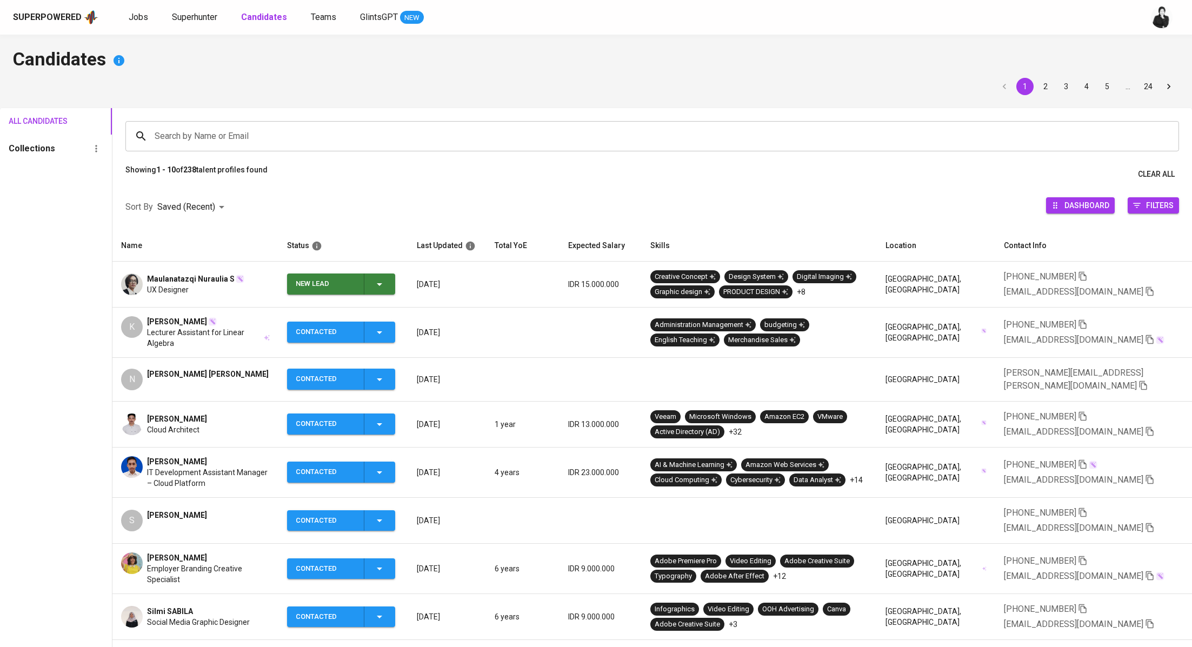
click at [391, 275] on span "New Lead" at bounding box center [340, 284] width 99 height 21
click at [372, 328] on li "Contacted" at bounding box center [346, 329] width 108 height 19
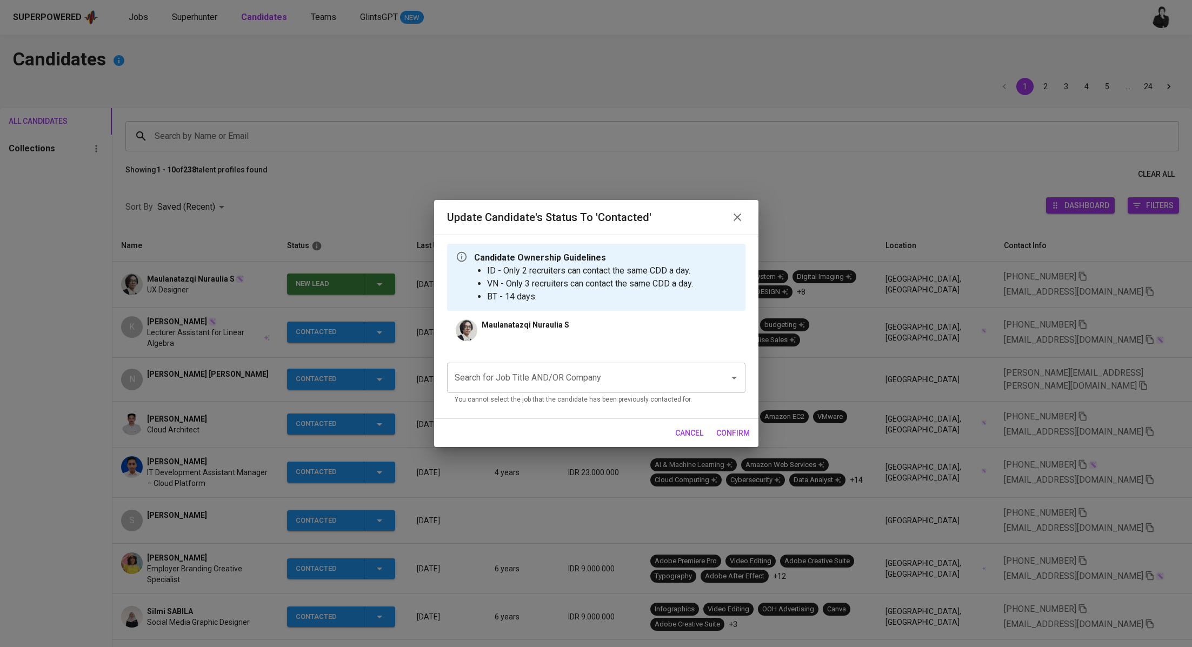
click at [535, 379] on input "Search for Job Title AND/OR Company" at bounding box center [581, 378] width 258 height 21
type input "a"
click at [652, 404] on li "Creative Visual Designer (AM Collective)" at bounding box center [596, 408] width 298 height 19
type input "rea"
click at [733, 431] on span "confirm" at bounding box center [733, 433] width 34 height 14
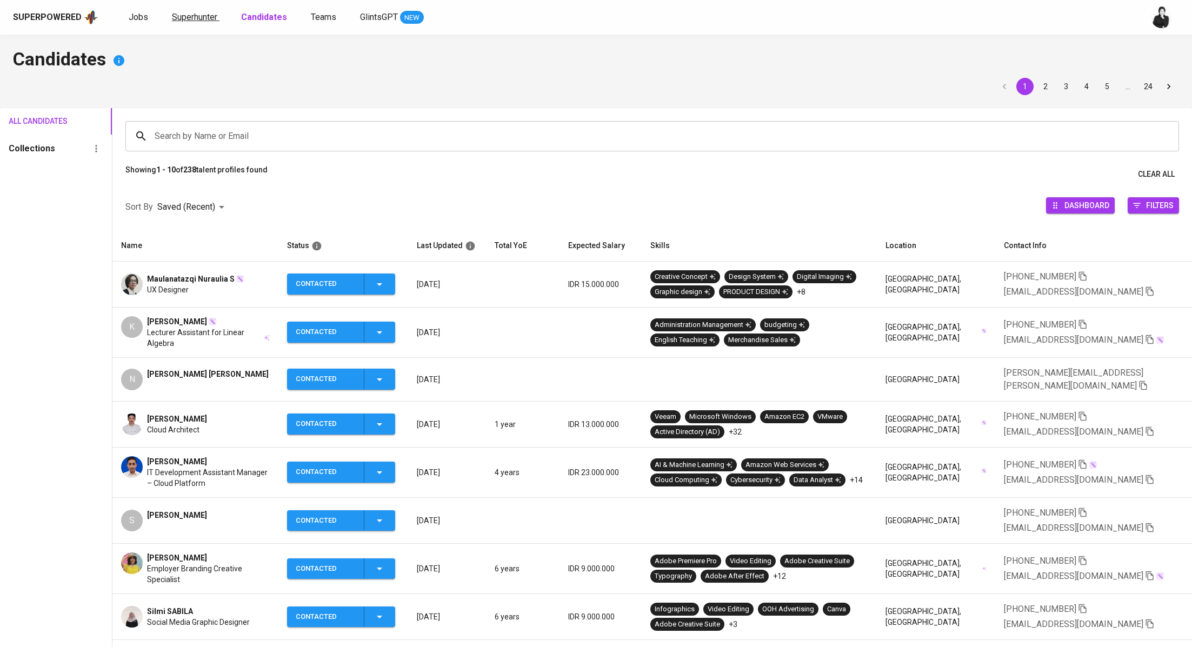
click at [206, 12] on span "Superhunter" at bounding box center [194, 17] width 45 height 10
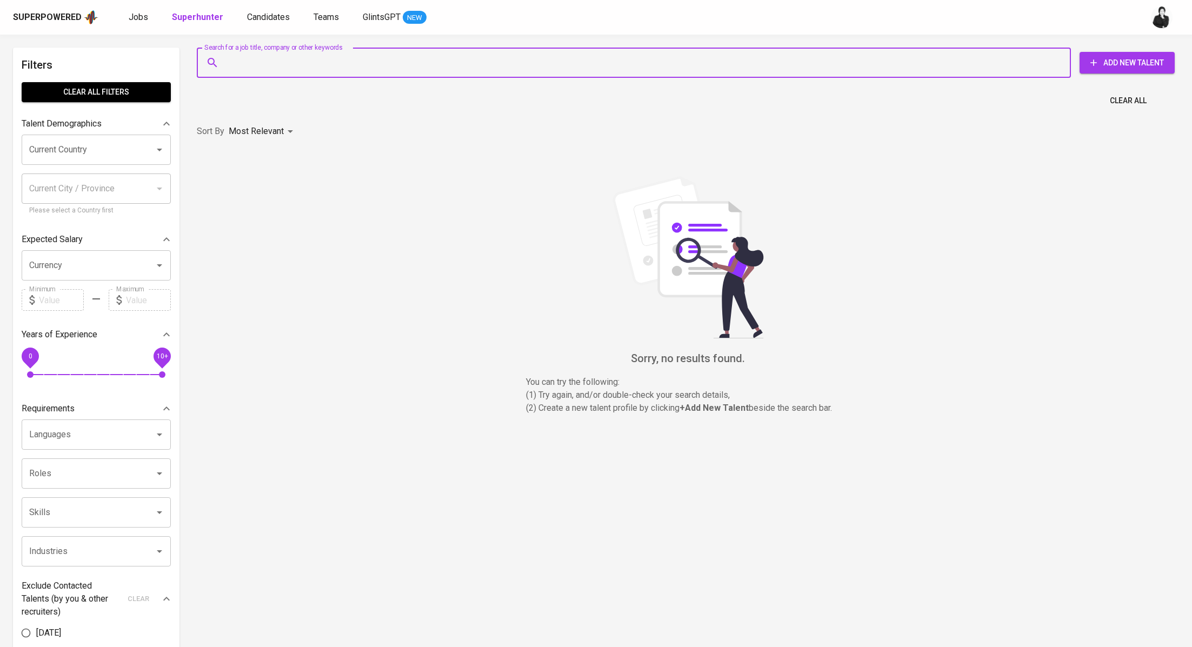
click at [281, 58] on input "Search for a job title, company or other keywords" at bounding box center [636, 62] width 826 height 21
paste input "[EMAIL_ADDRESS][DOMAIN_NAME]"
type input "[EMAIL_ADDRESS][DOMAIN_NAME]"
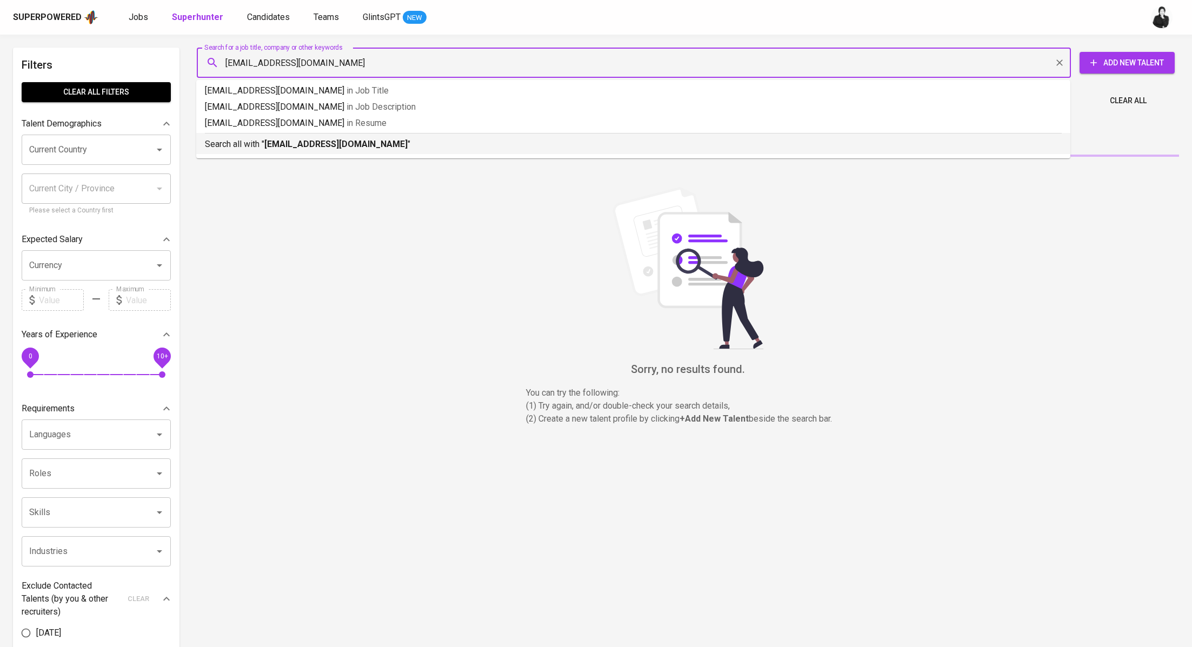
click at [301, 145] on b "[EMAIL_ADDRESS][DOMAIN_NAME]" at bounding box center [335, 144] width 143 height 10
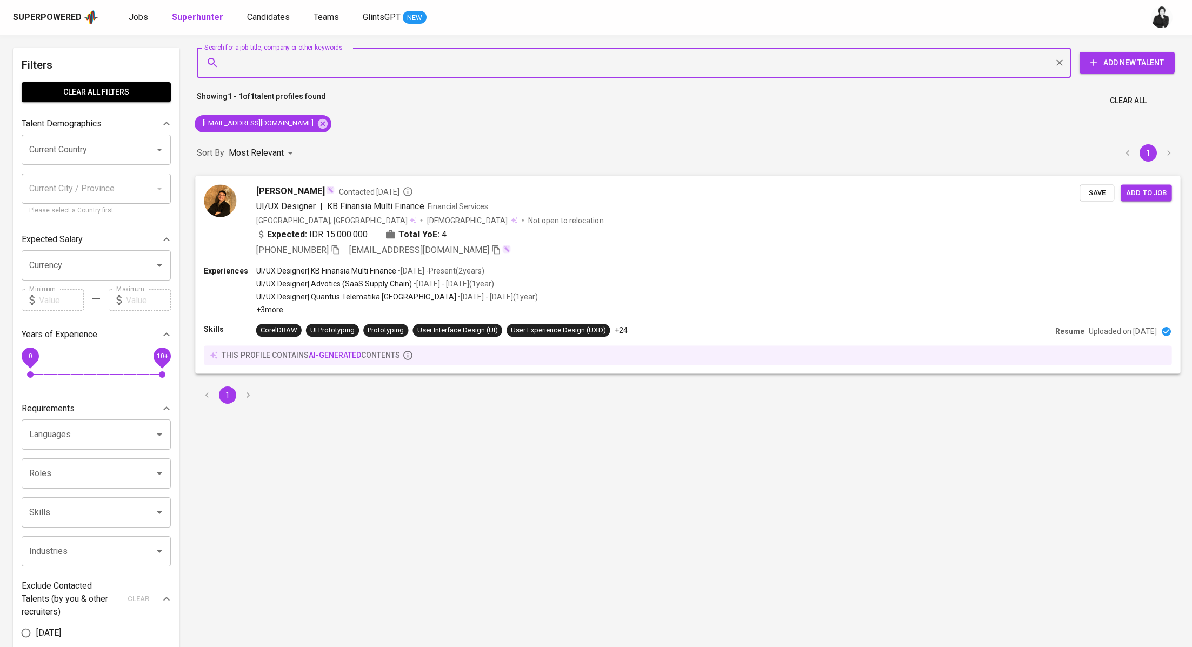
click at [288, 199] on span "UI/UX Designer" at bounding box center [285, 205] width 59 height 13
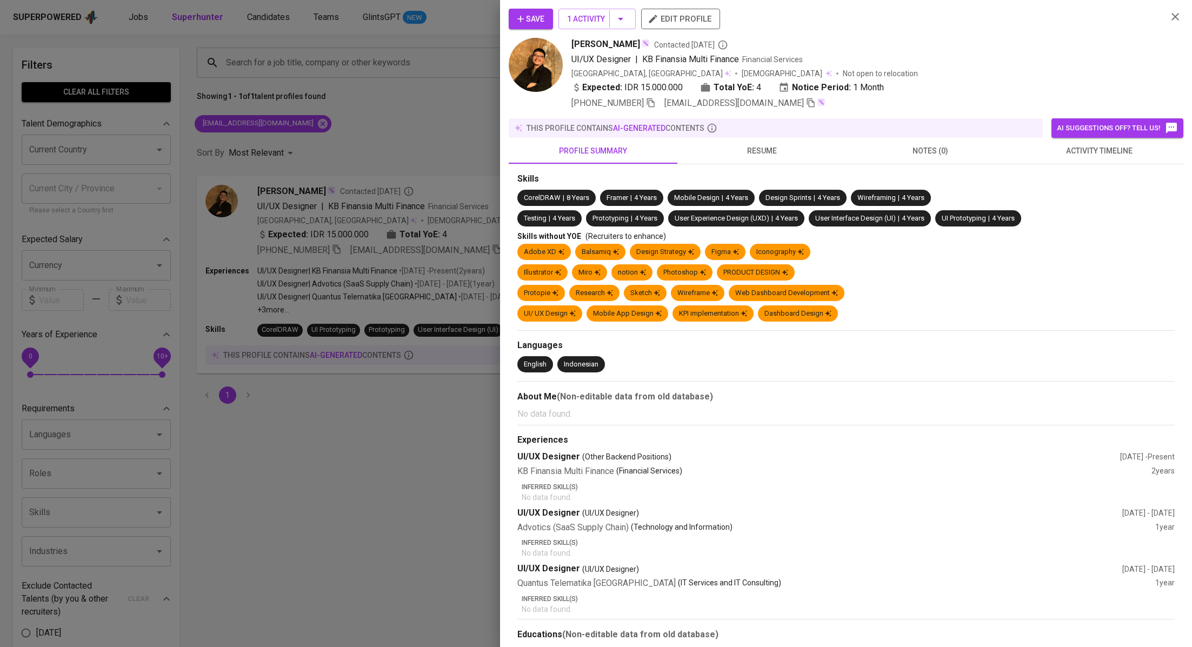
click at [1059, 155] on span "activity timeline" at bounding box center [1099, 151] width 156 height 14
